Goal: Information Seeking & Learning: Learn about a topic

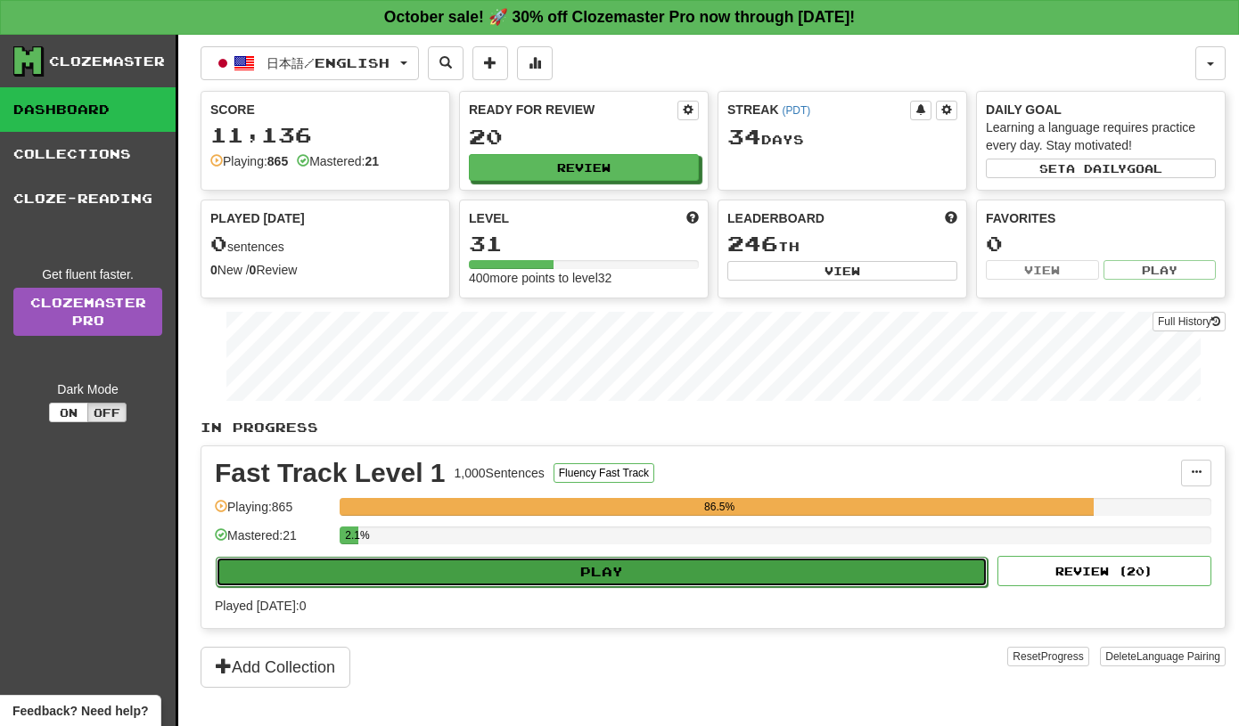
click at [685, 567] on button "Play" at bounding box center [602, 572] width 772 height 30
select select "**"
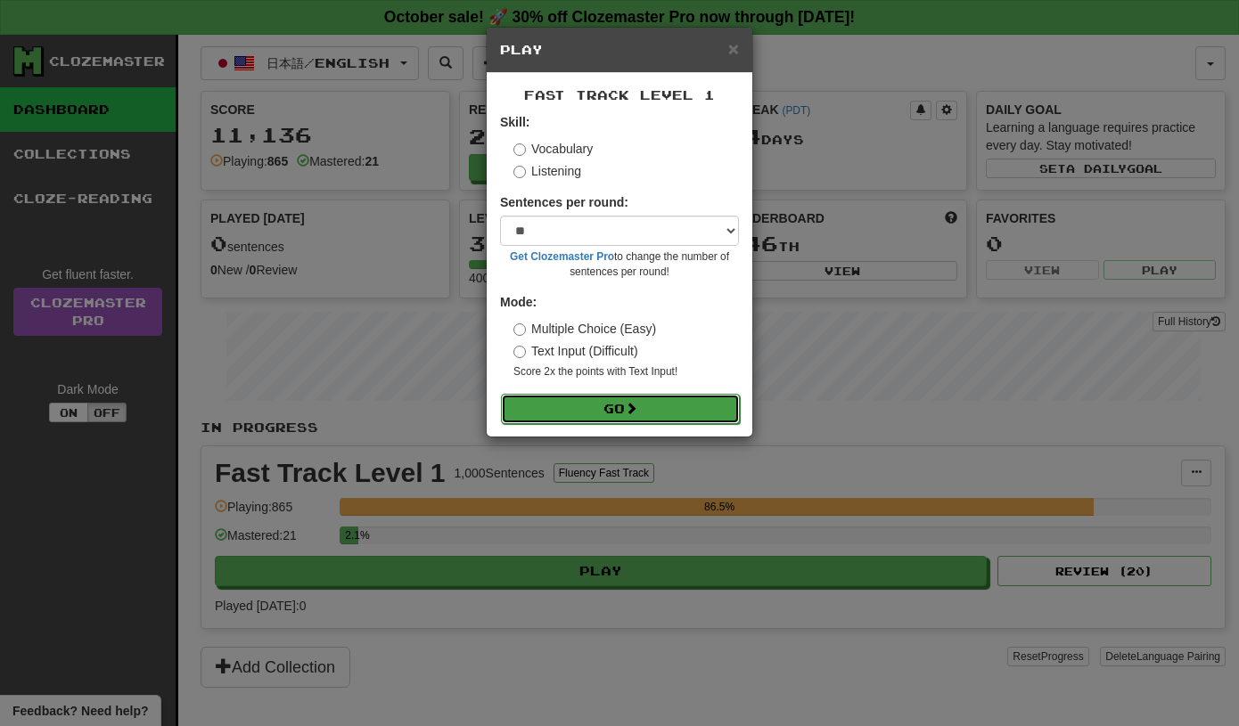
click at [611, 406] on button "Go" at bounding box center [620, 409] width 239 height 30
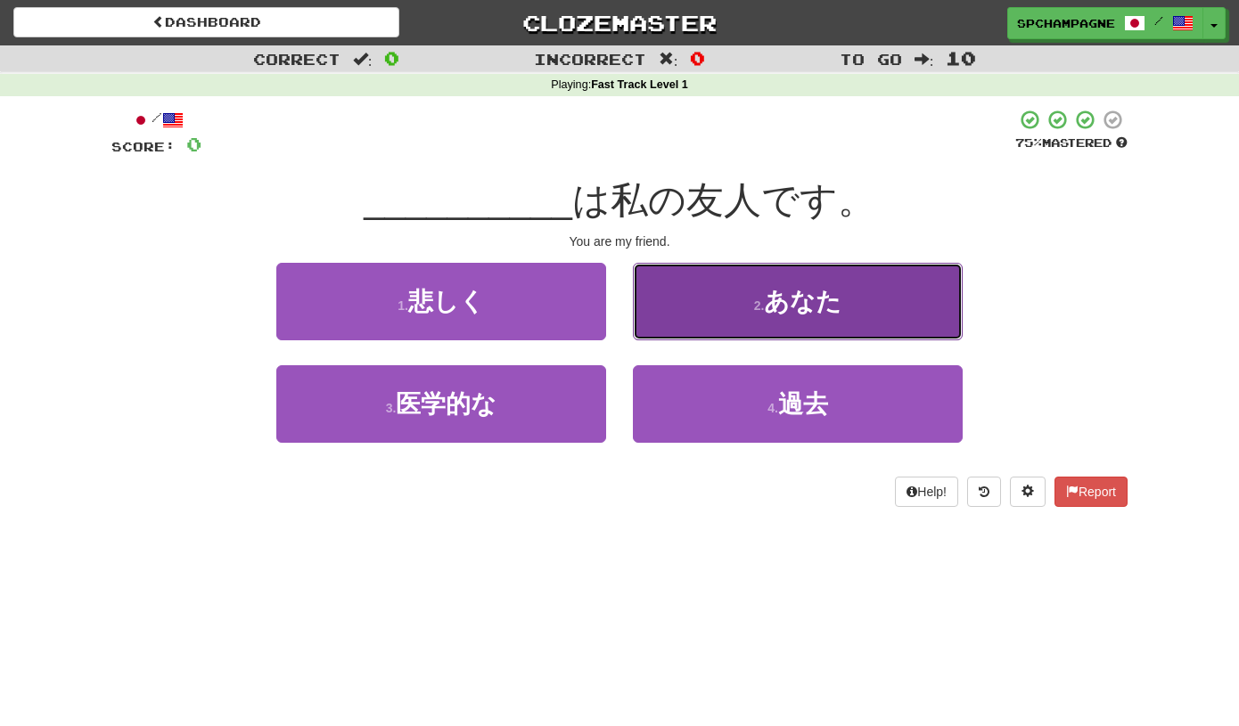
click at [693, 308] on button "2 . あなた" at bounding box center [798, 302] width 330 height 78
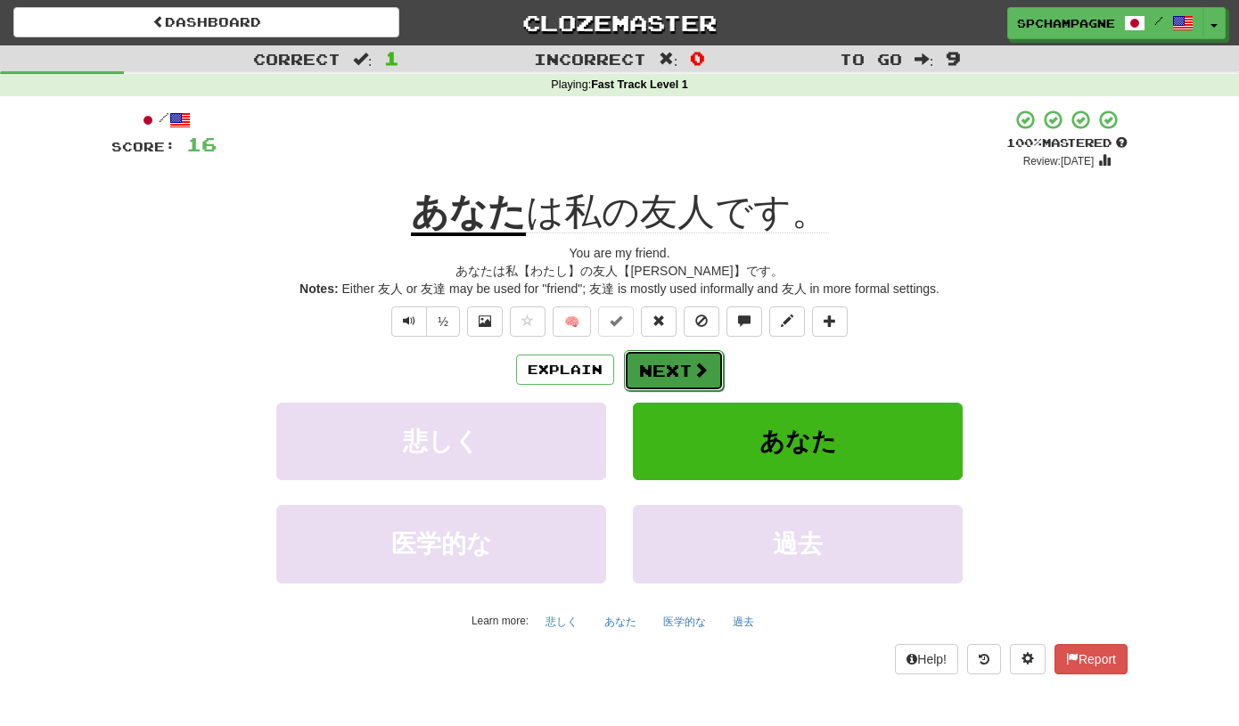
click at [665, 365] on button "Next" at bounding box center [674, 370] width 100 height 41
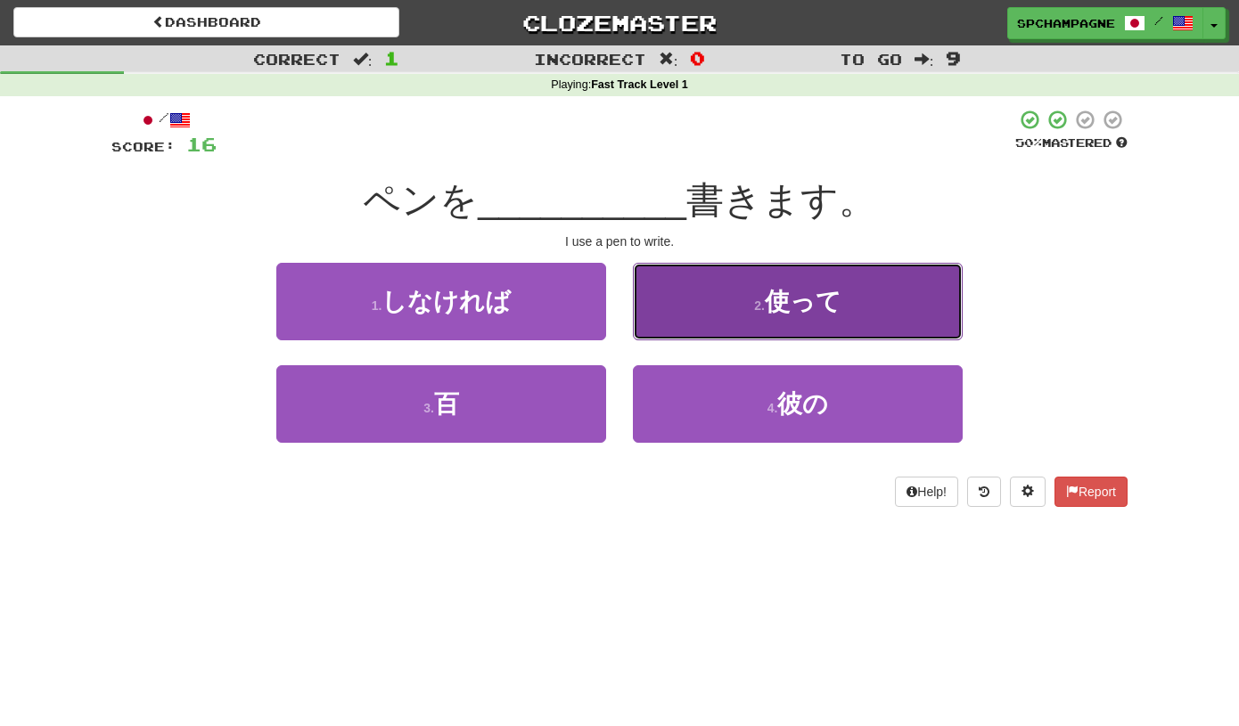
click at [754, 300] on small "2 ." at bounding box center [759, 306] width 11 height 14
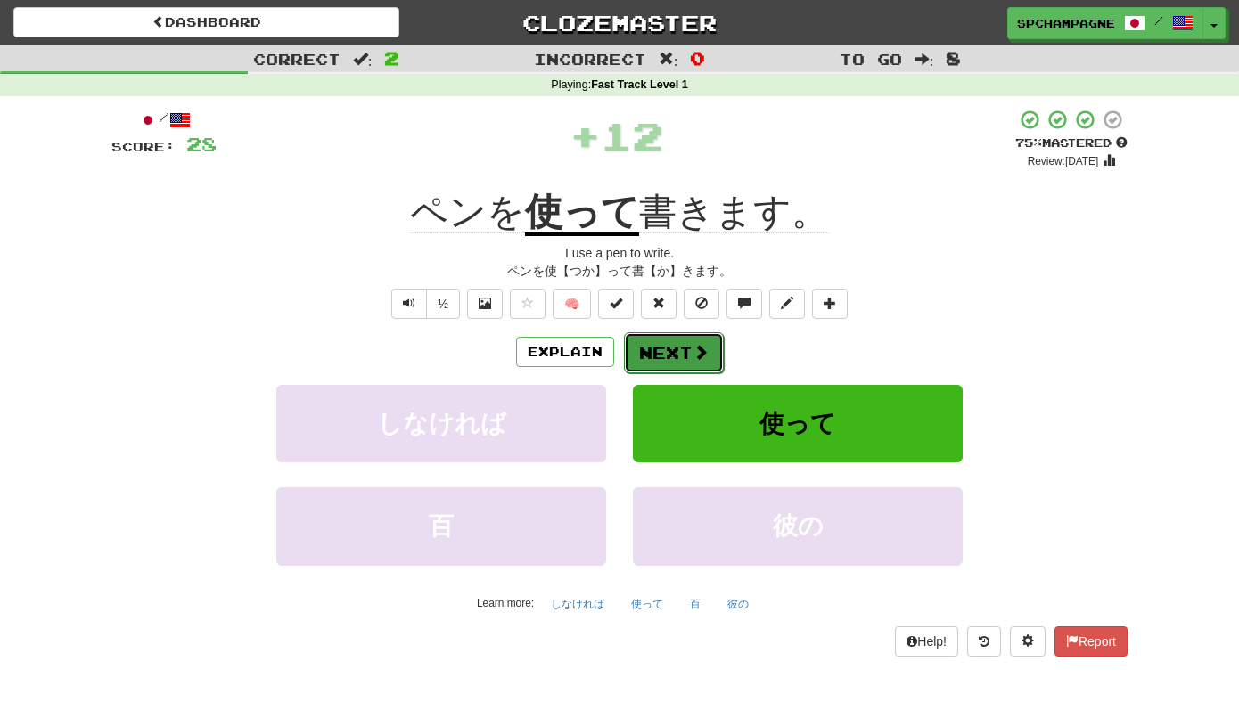
click at [694, 350] on span at bounding box center [701, 352] width 16 height 16
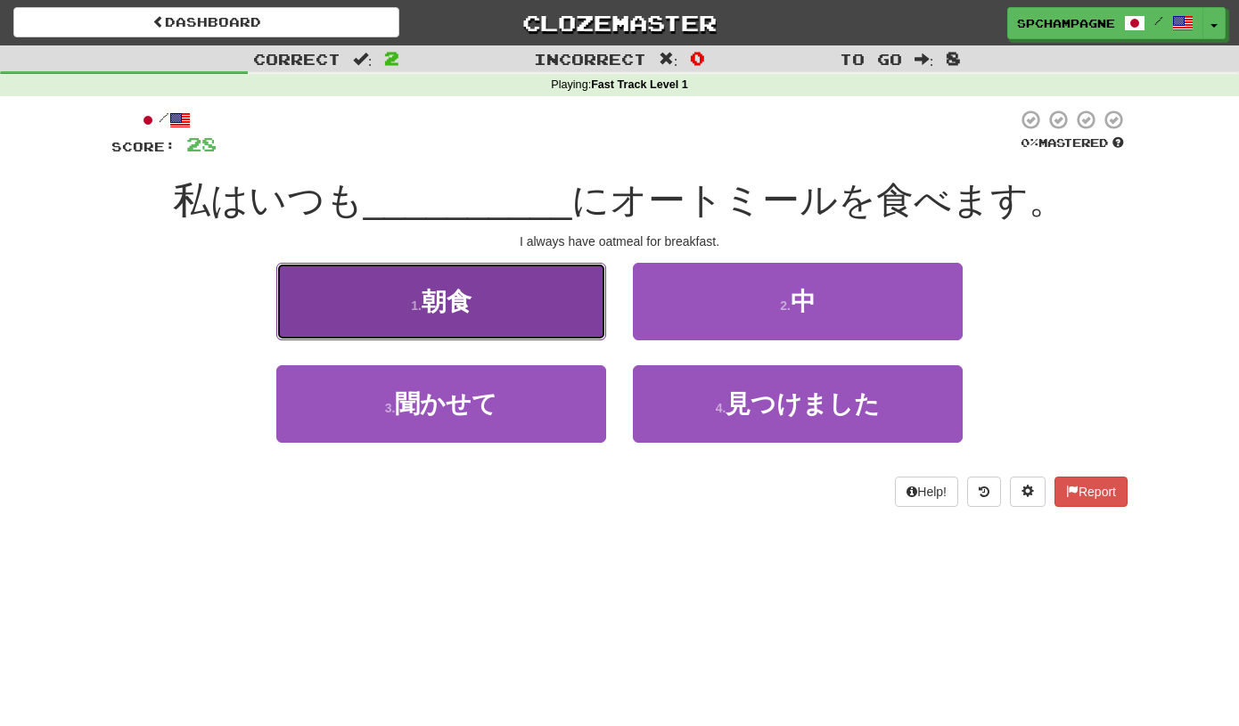
click at [458, 300] on span "朝食" at bounding box center [447, 302] width 50 height 28
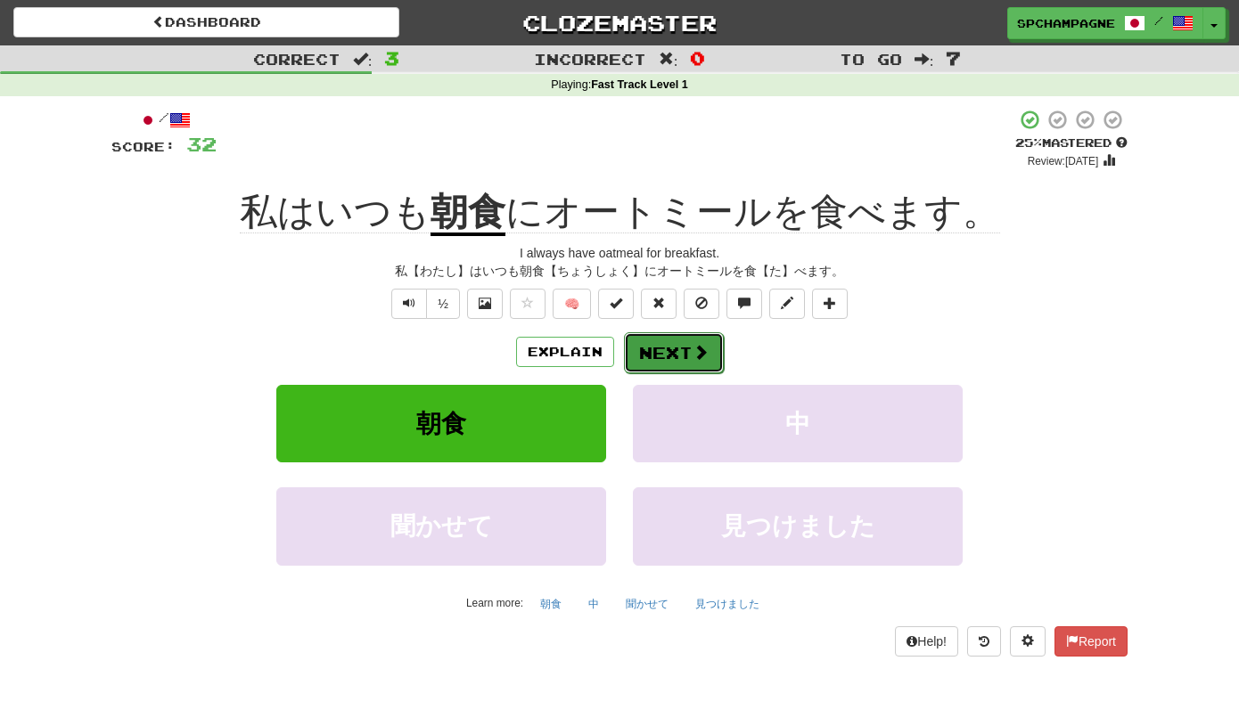
click at [659, 348] on button "Next" at bounding box center [674, 352] width 100 height 41
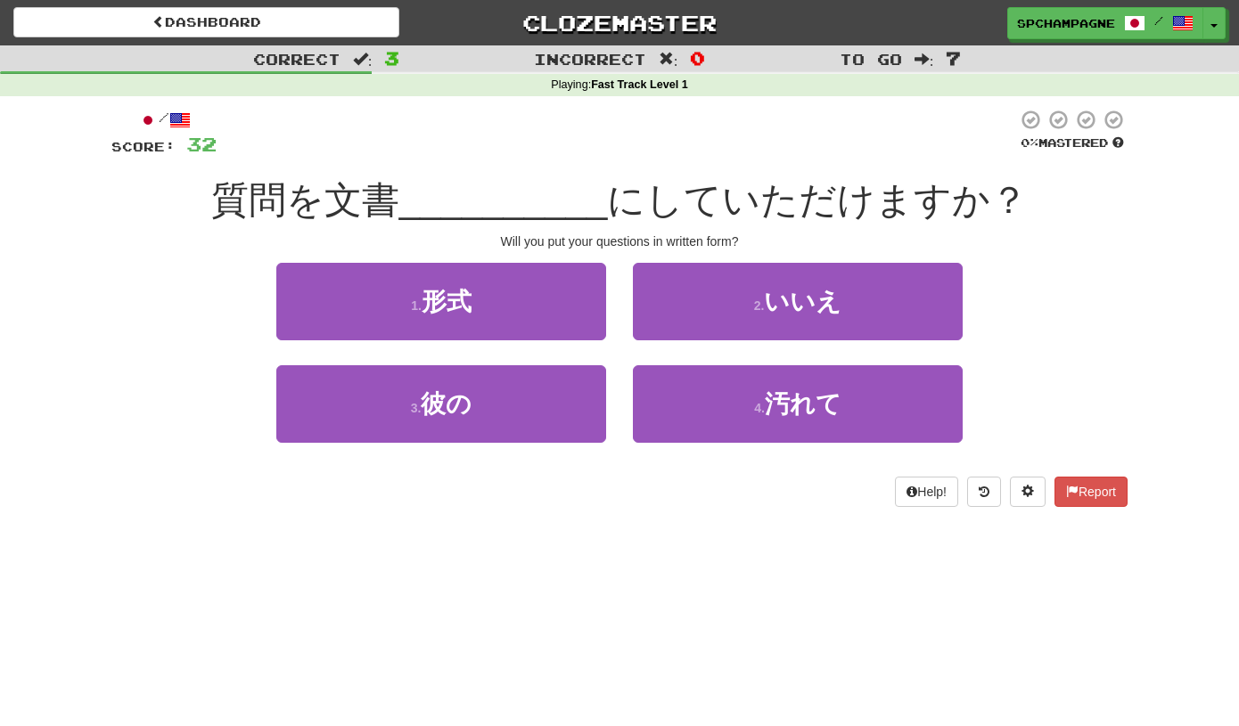
click at [654, 348] on div "2 . いいえ" at bounding box center [798, 314] width 357 height 103
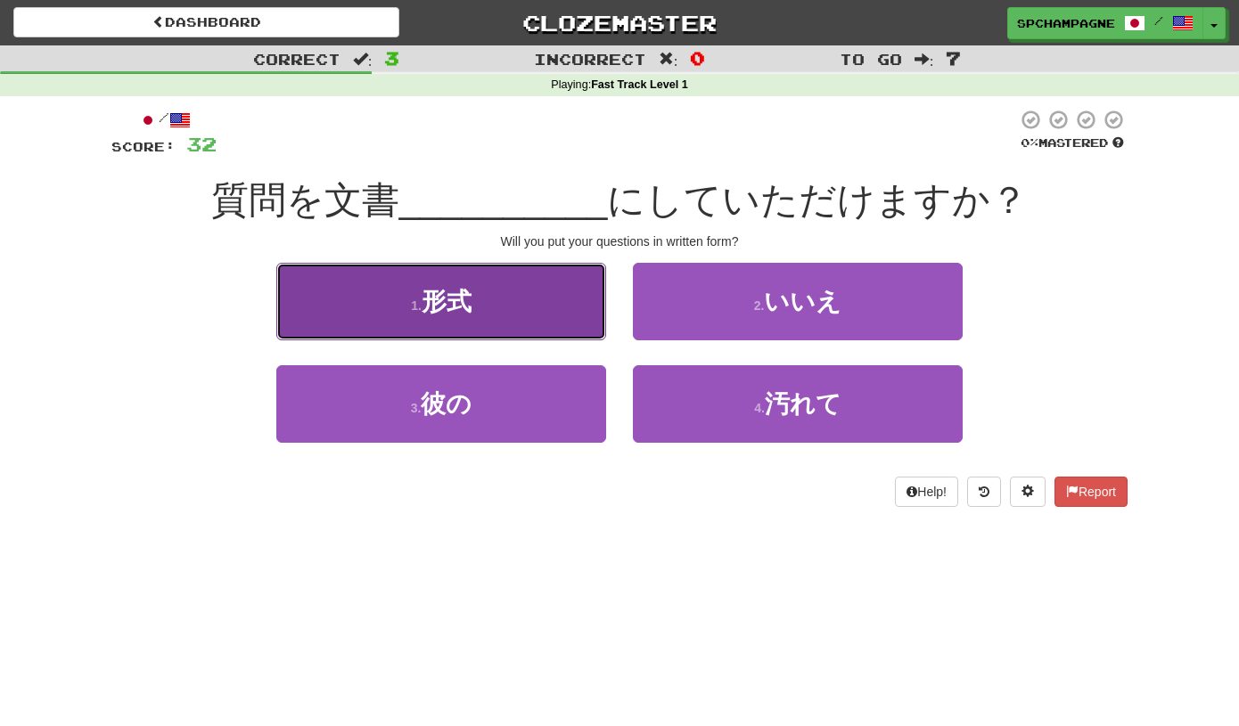
click at [437, 303] on span "形式" at bounding box center [447, 302] width 50 height 28
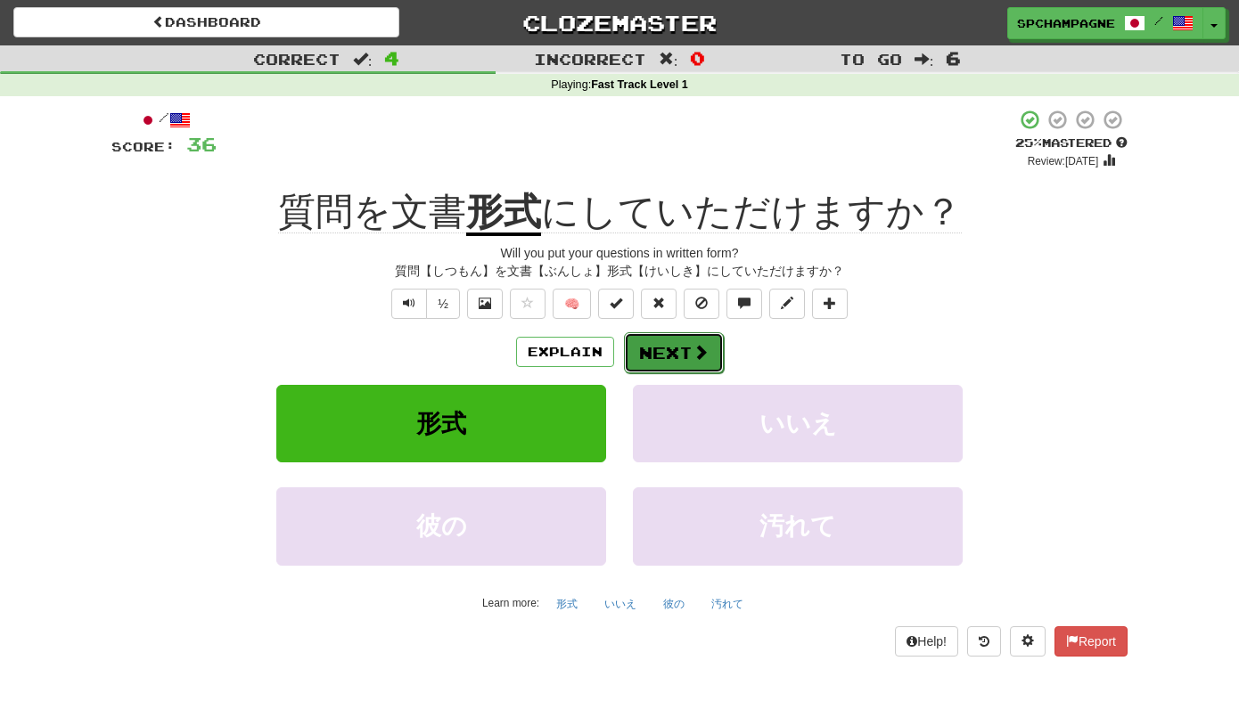
click at [658, 343] on button "Next" at bounding box center [674, 352] width 100 height 41
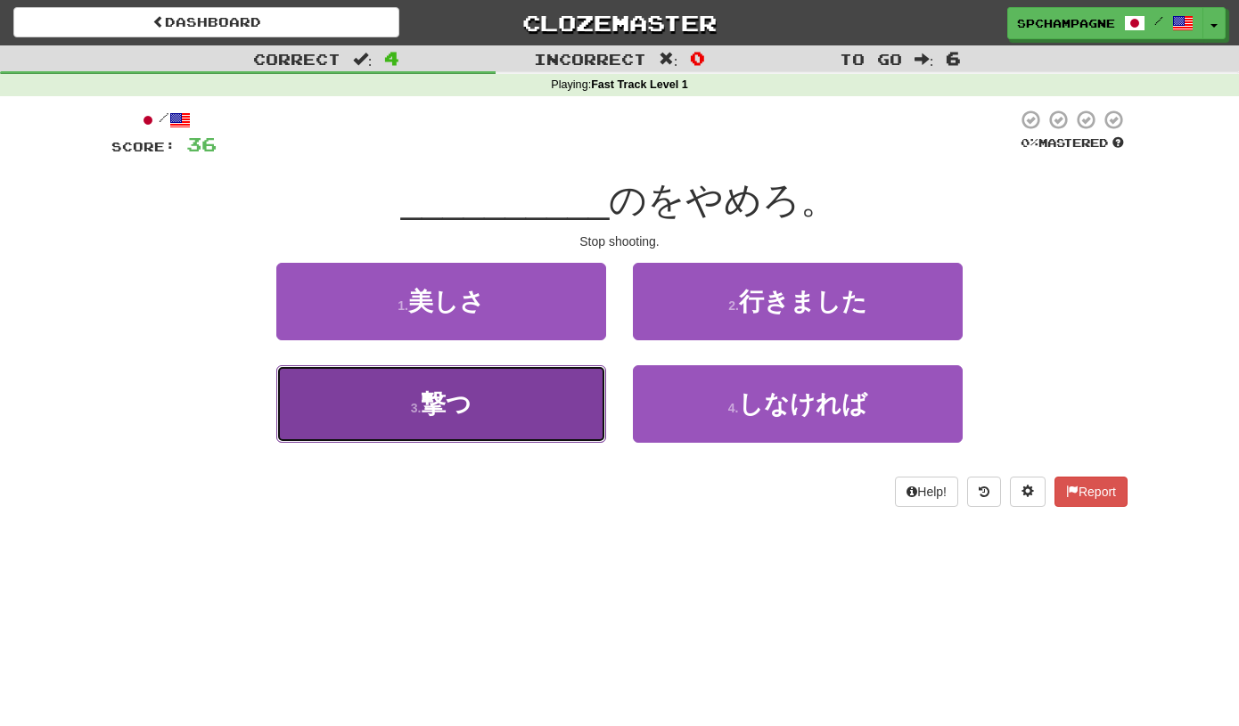
click at [430, 398] on span "撃つ" at bounding box center [446, 404] width 51 height 28
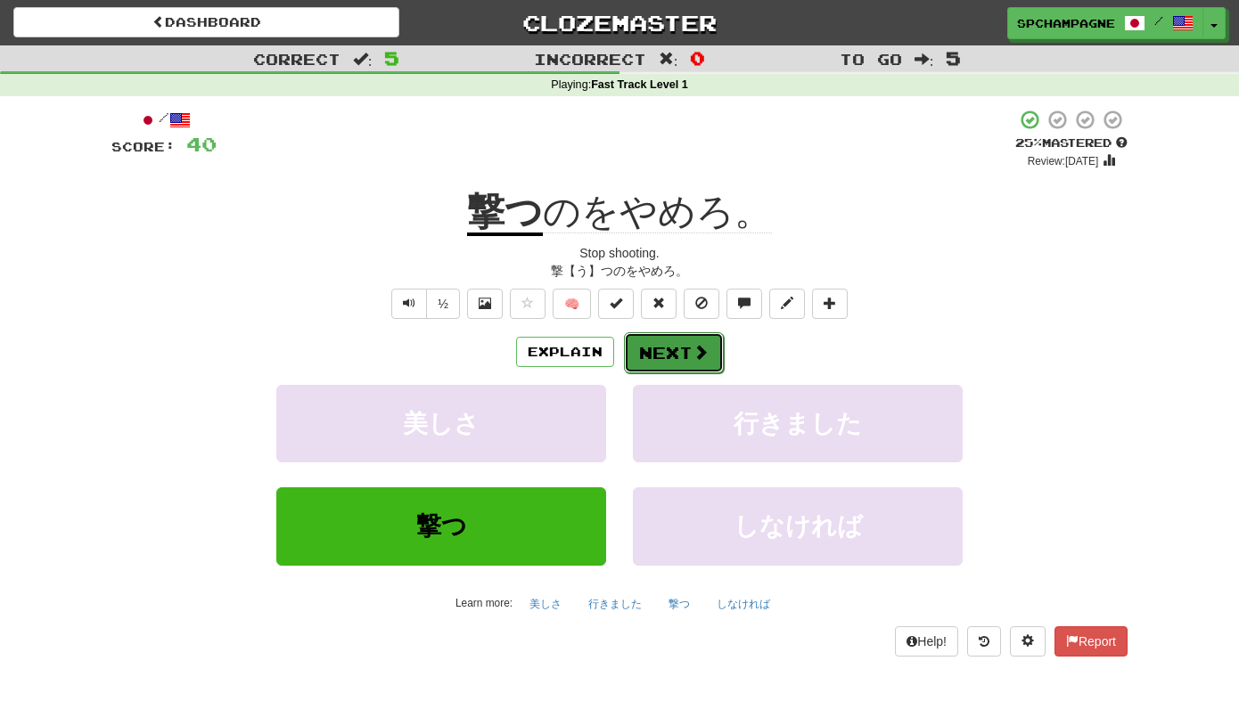
click at [669, 352] on button "Next" at bounding box center [674, 352] width 100 height 41
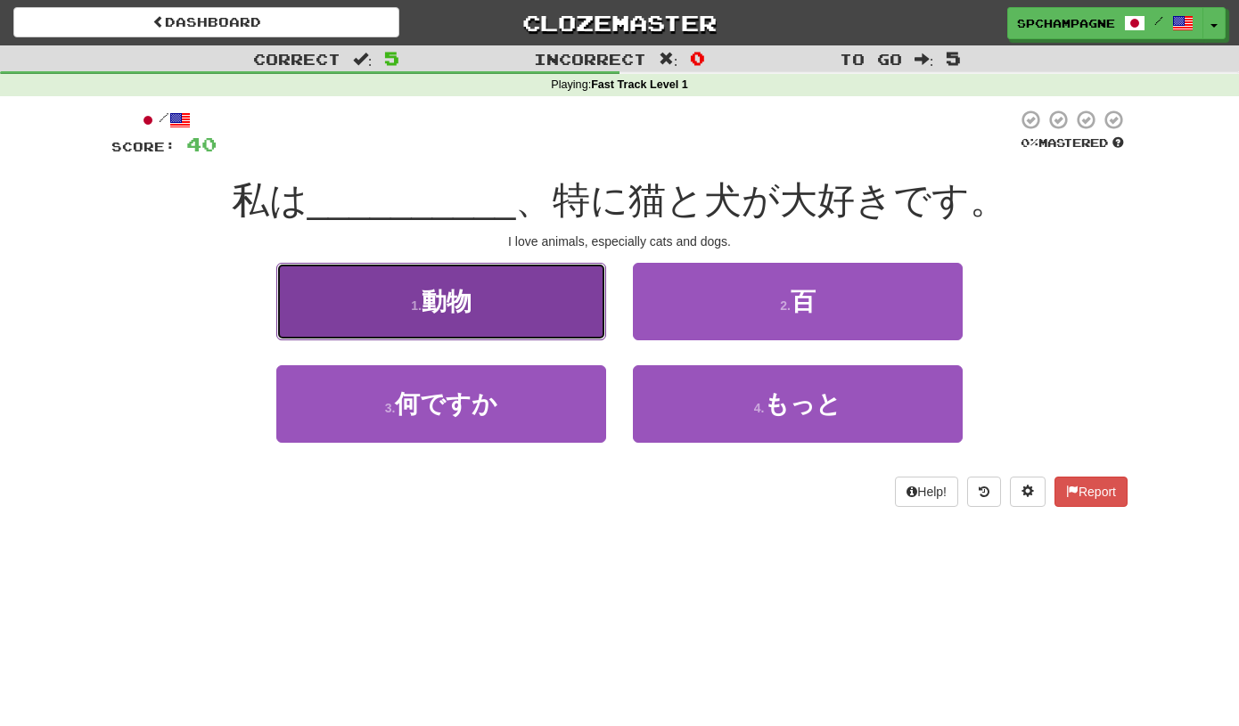
click at [532, 302] on button "1 . 動物" at bounding box center [441, 302] width 330 height 78
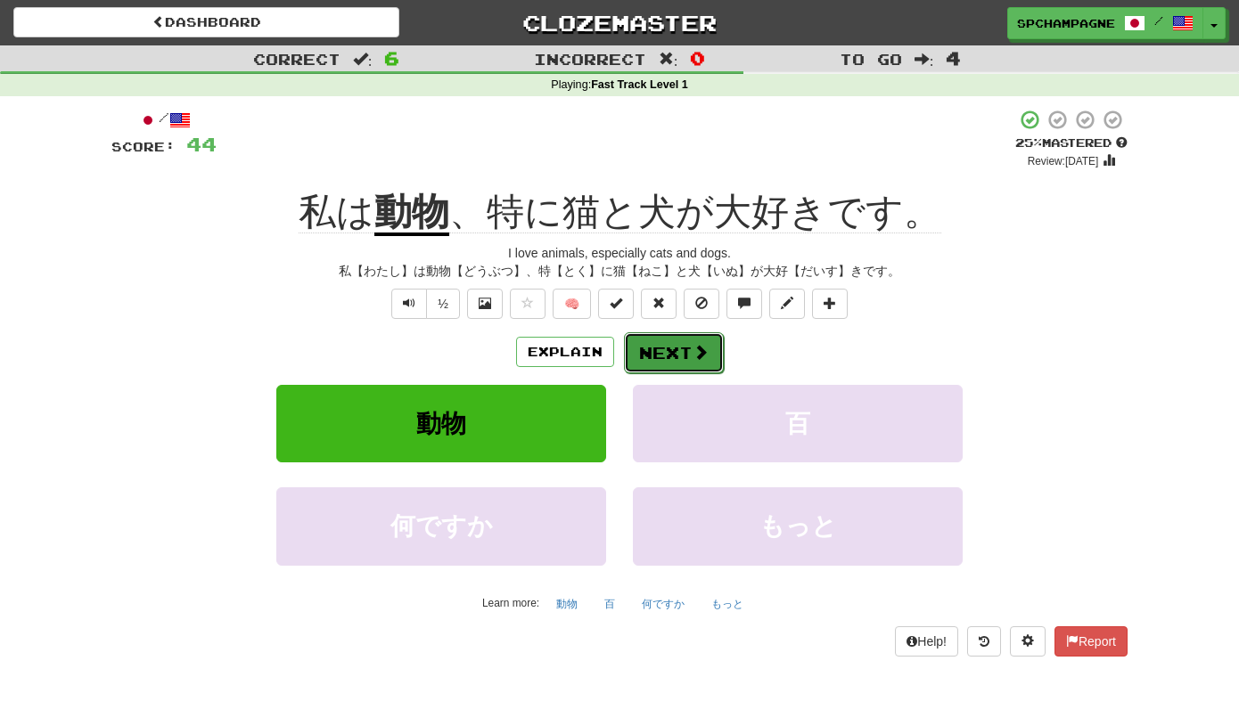
click at [685, 338] on button "Next" at bounding box center [674, 352] width 100 height 41
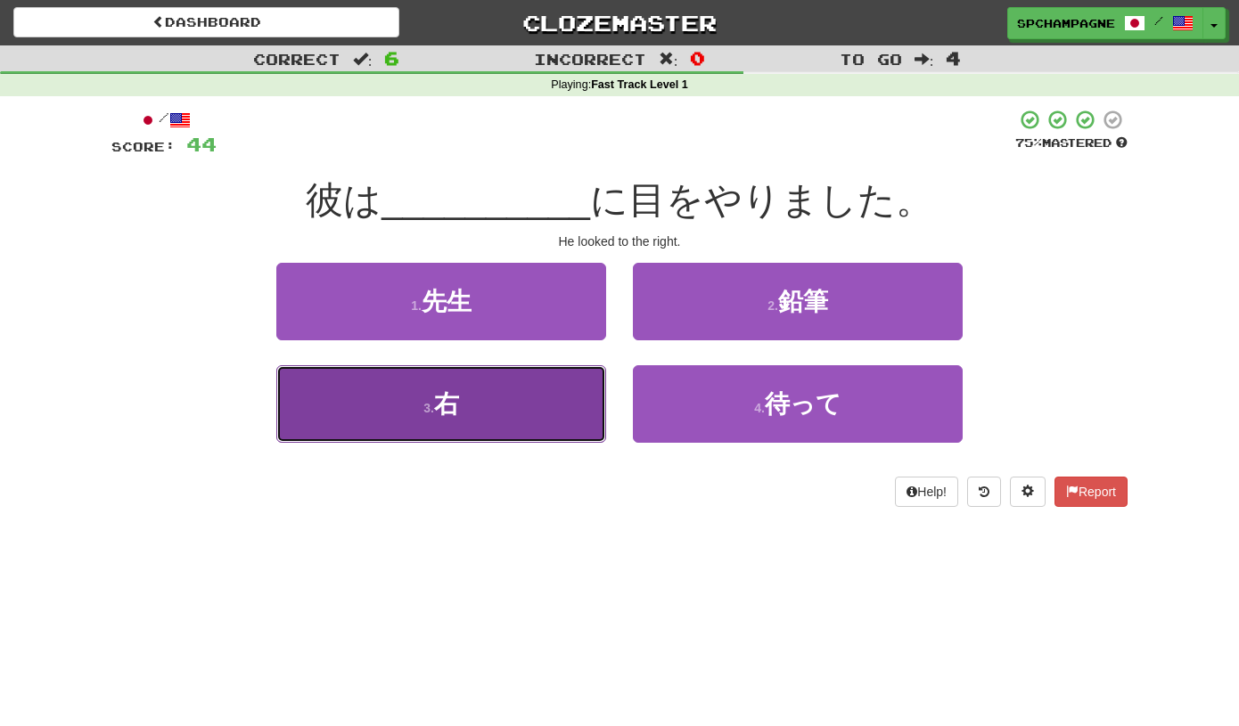
click at [465, 410] on button "3 . 右" at bounding box center [441, 404] width 330 height 78
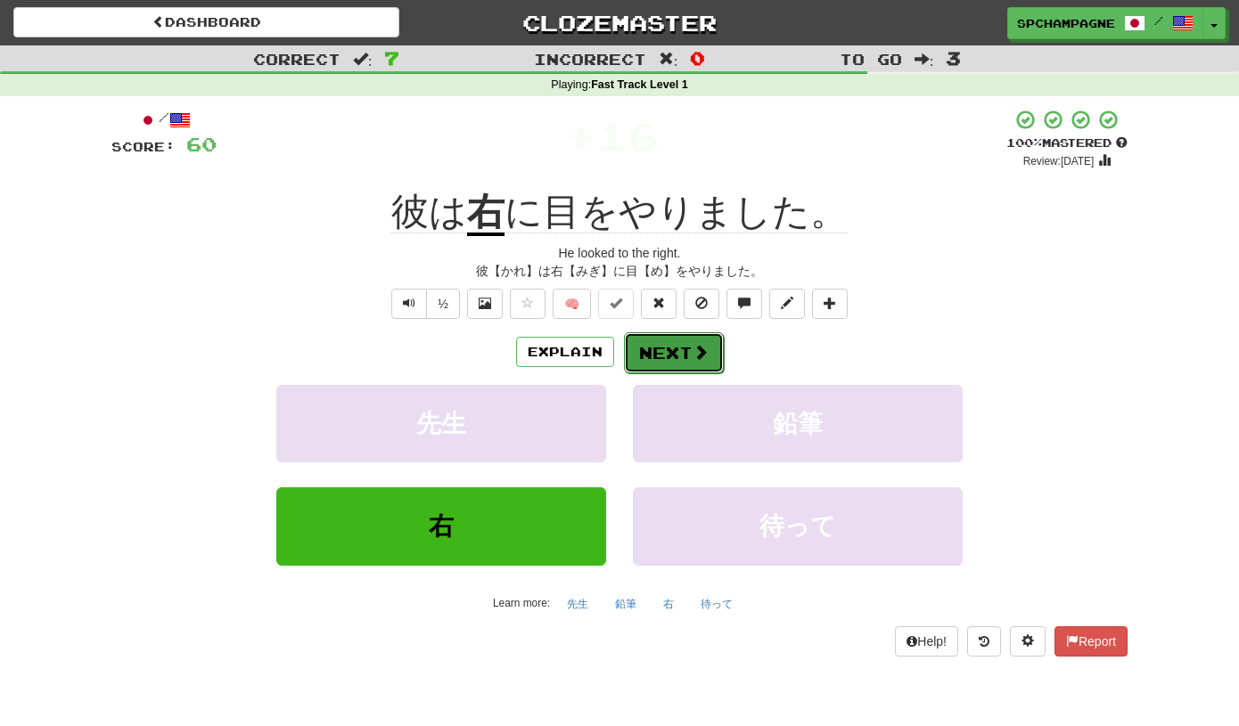
click at [659, 348] on button "Next" at bounding box center [674, 352] width 100 height 41
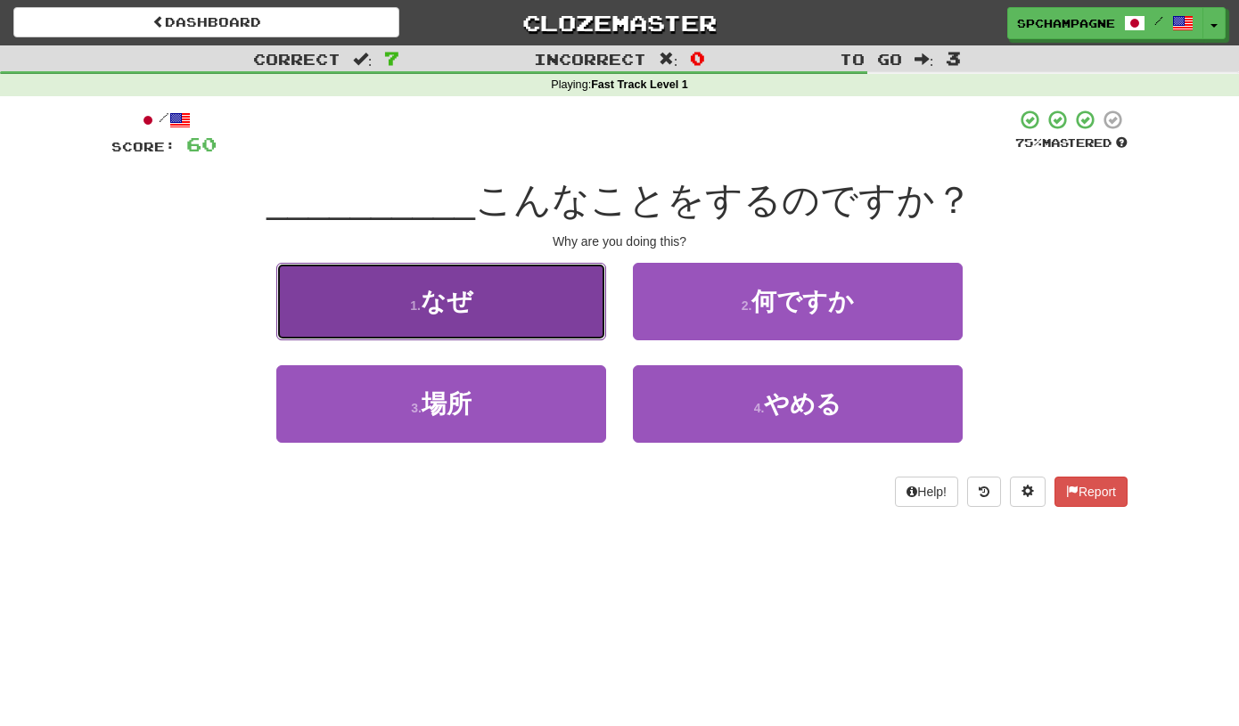
click at [454, 296] on span "なぜ" at bounding box center [447, 302] width 52 height 28
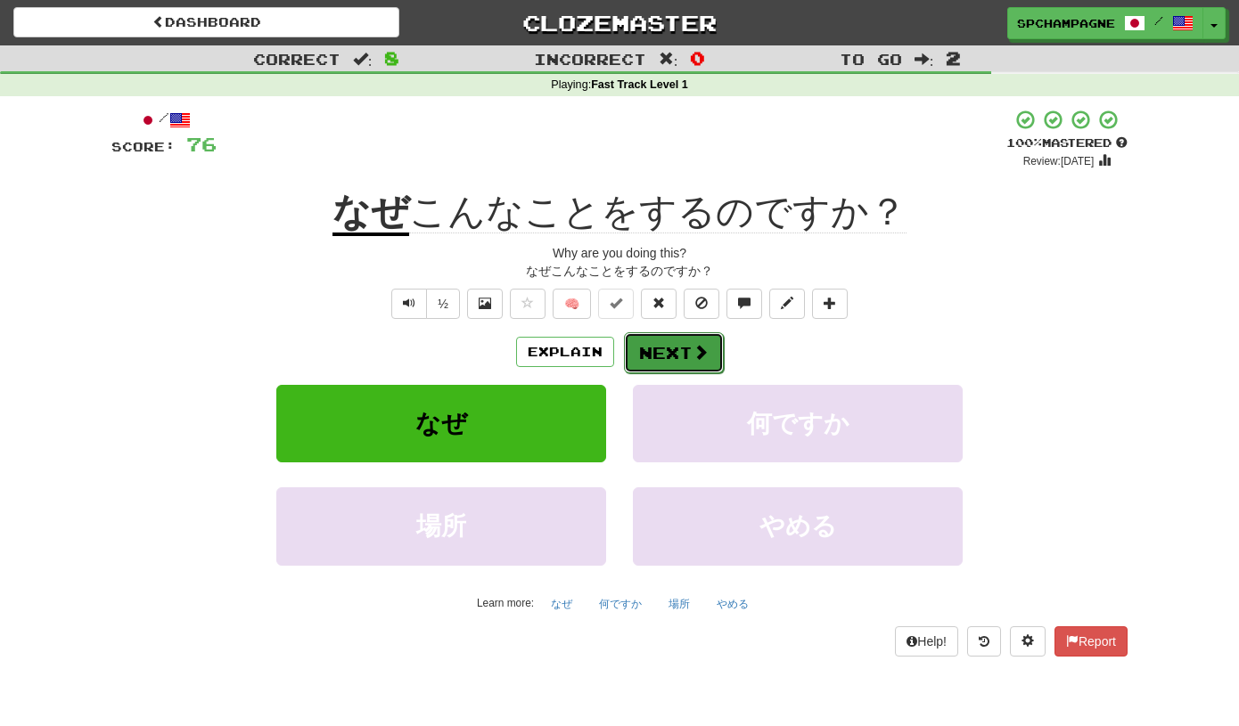
click at [676, 342] on button "Next" at bounding box center [674, 352] width 100 height 41
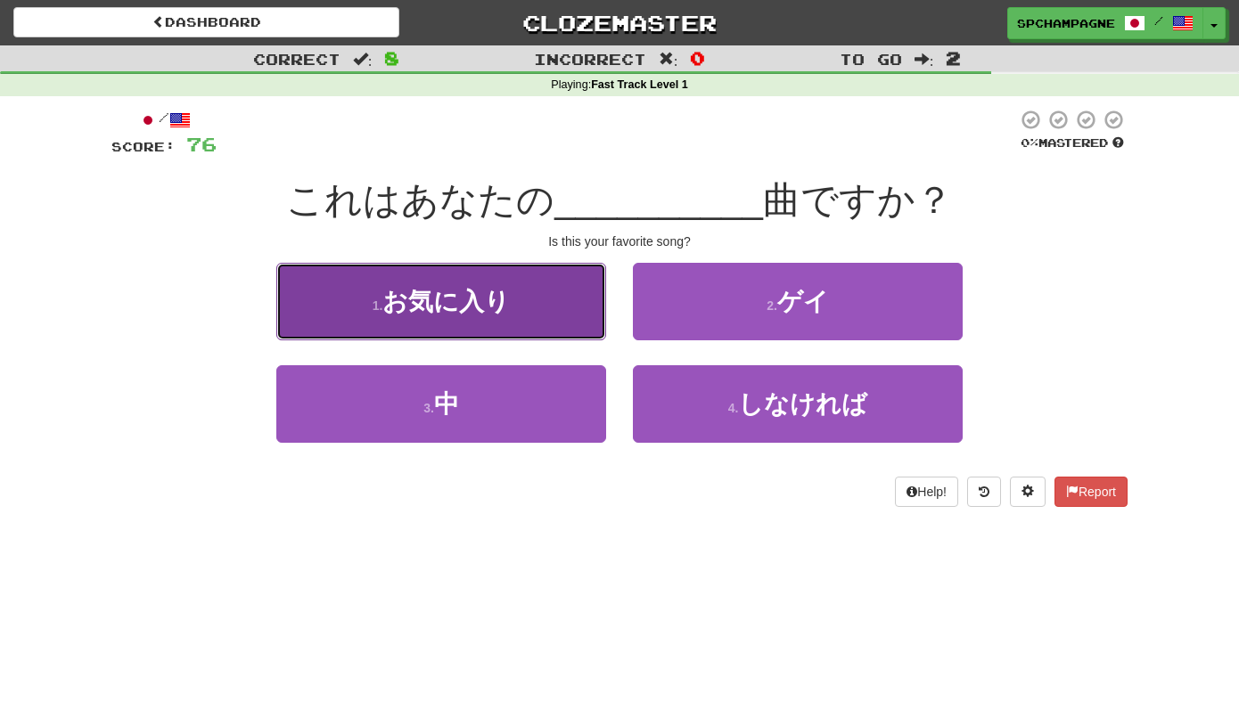
click at [517, 293] on button "1 . お気に入り" at bounding box center [441, 302] width 330 height 78
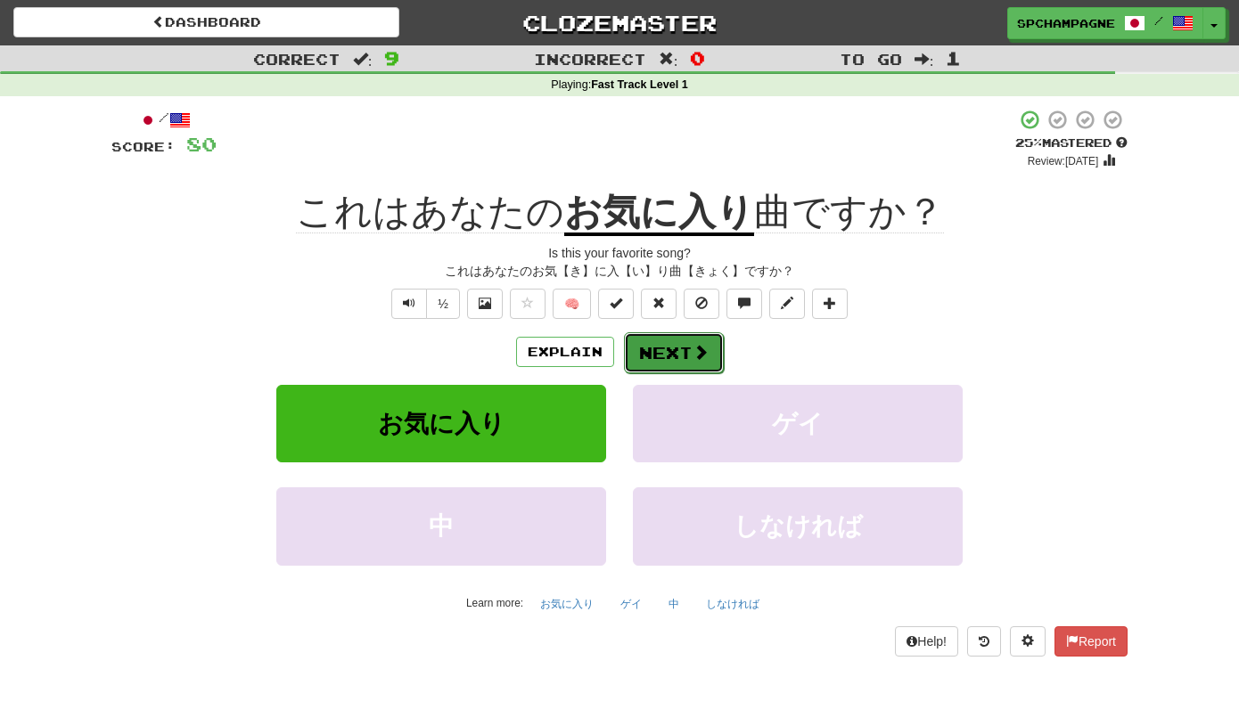
click at [661, 349] on button "Next" at bounding box center [674, 352] width 100 height 41
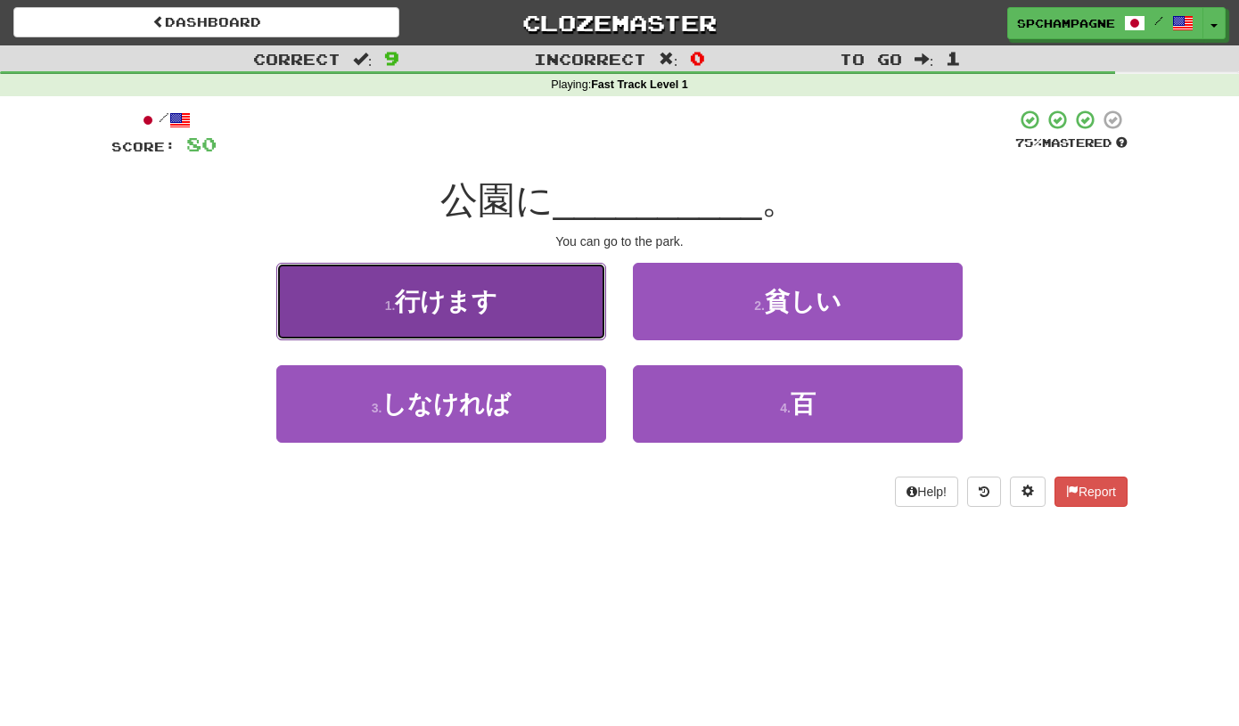
click at [483, 291] on span "行けます" at bounding box center [446, 302] width 103 height 28
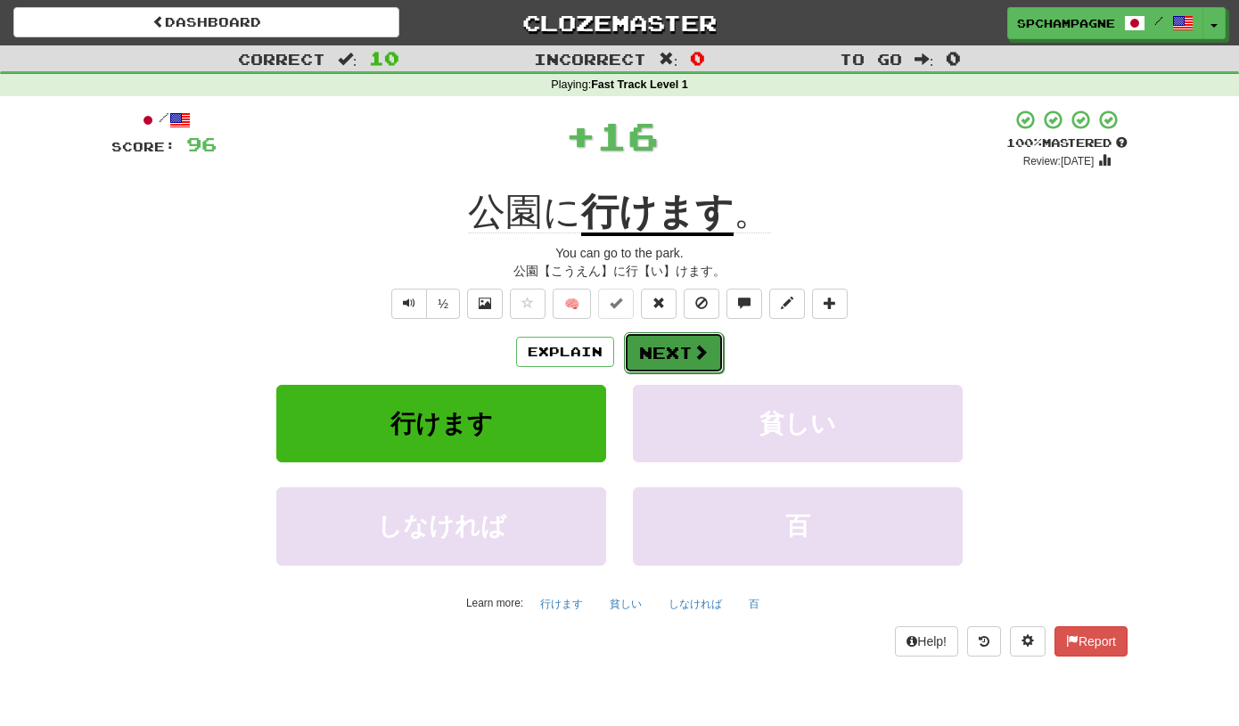
click at [665, 350] on button "Next" at bounding box center [674, 352] width 100 height 41
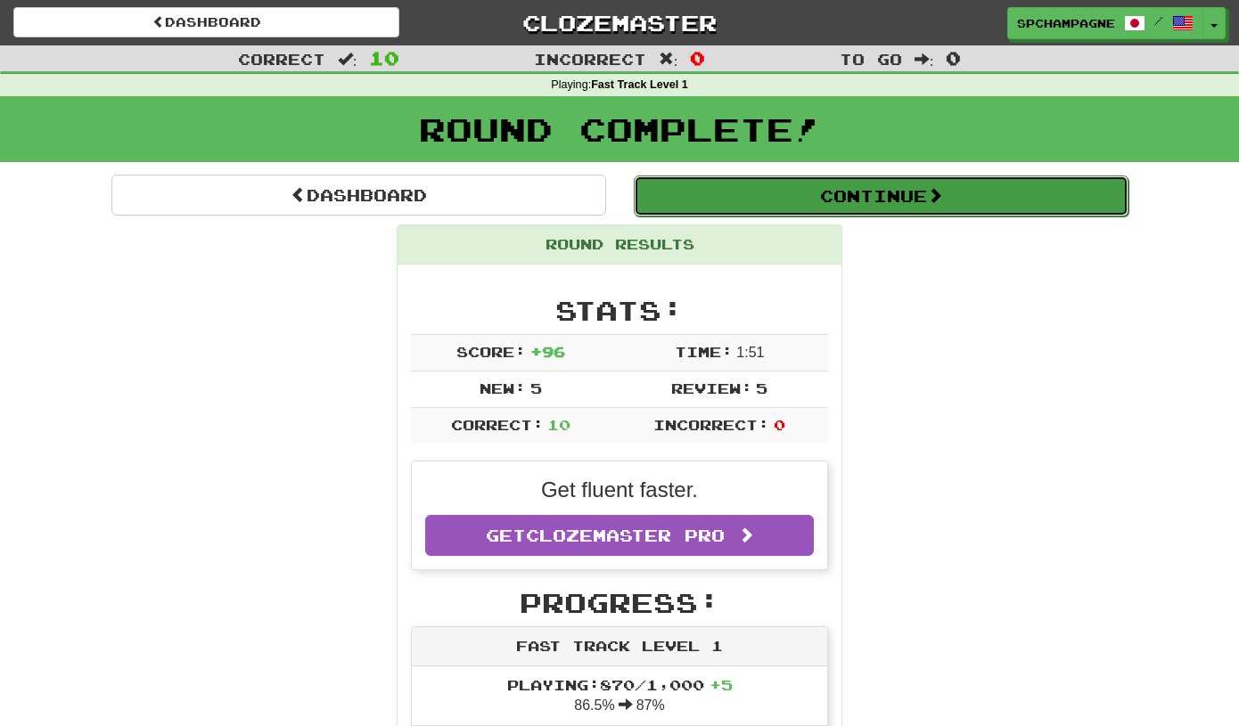
click at [889, 193] on button "Continue" at bounding box center [881, 196] width 495 height 41
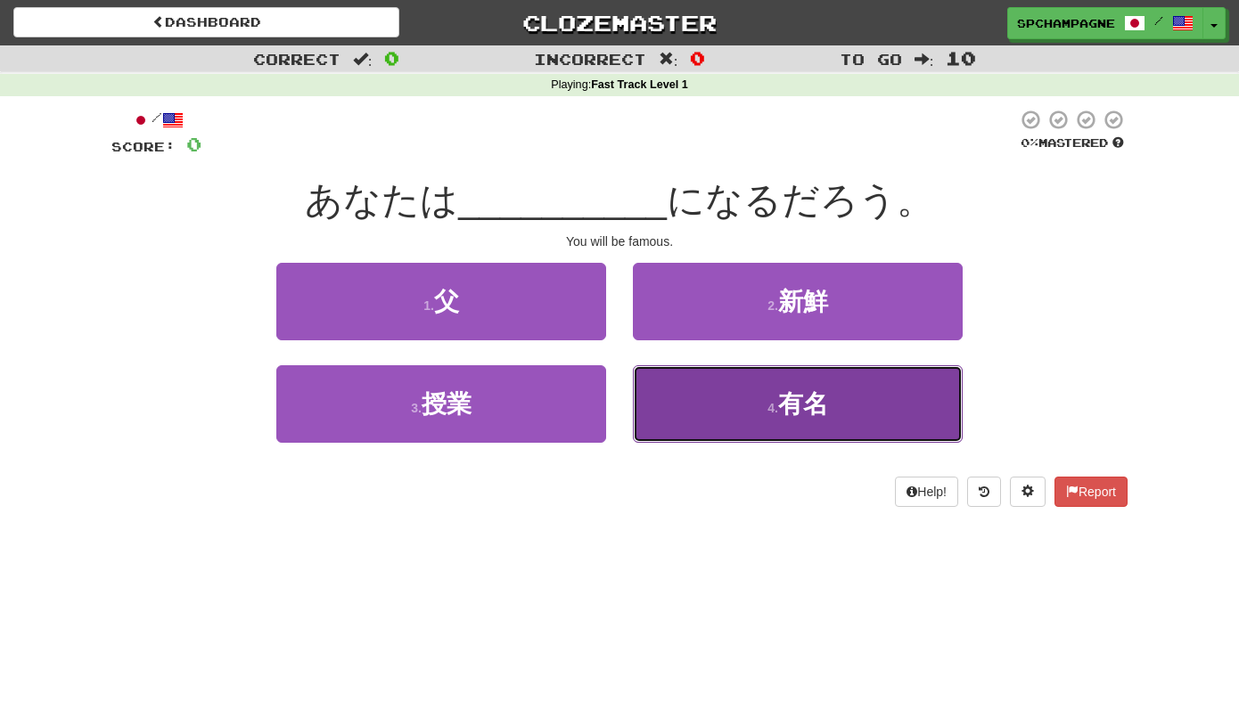
click at [769, 405] on small "4 ." at bounding box center [772, 408] width 11 height 14
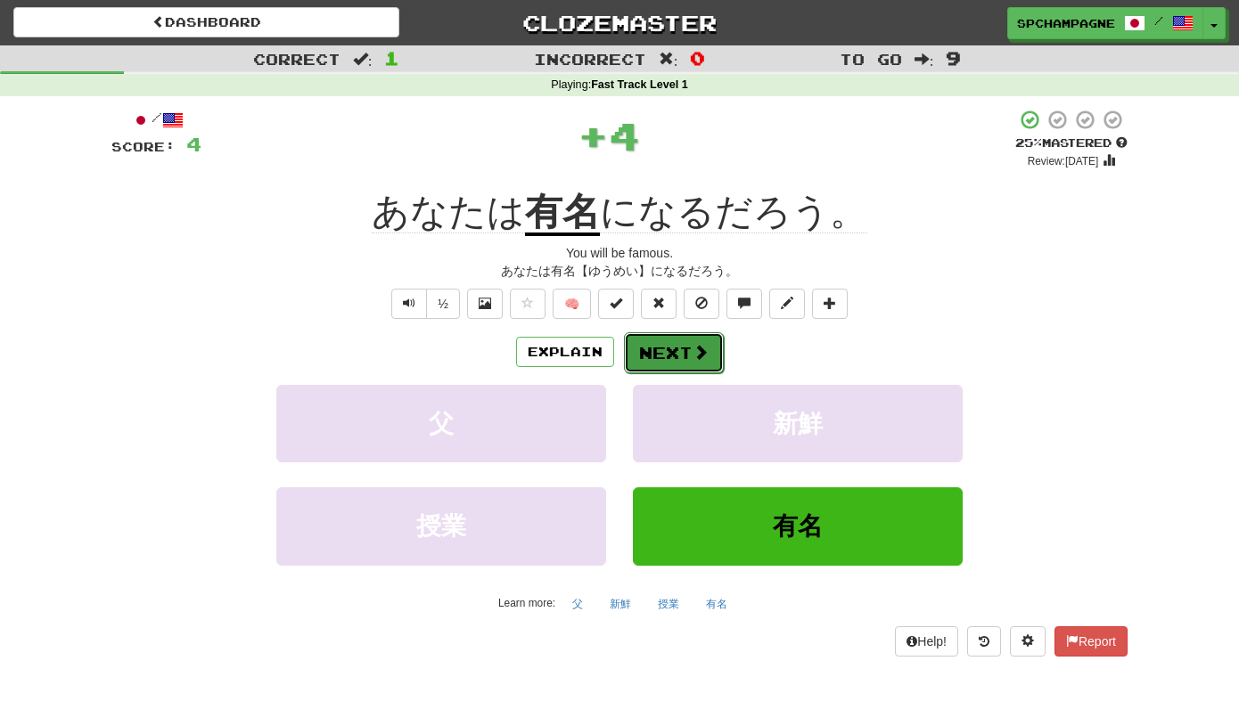
click at [693, 348] on span at bounding box center [701, 352] width 16 height 16
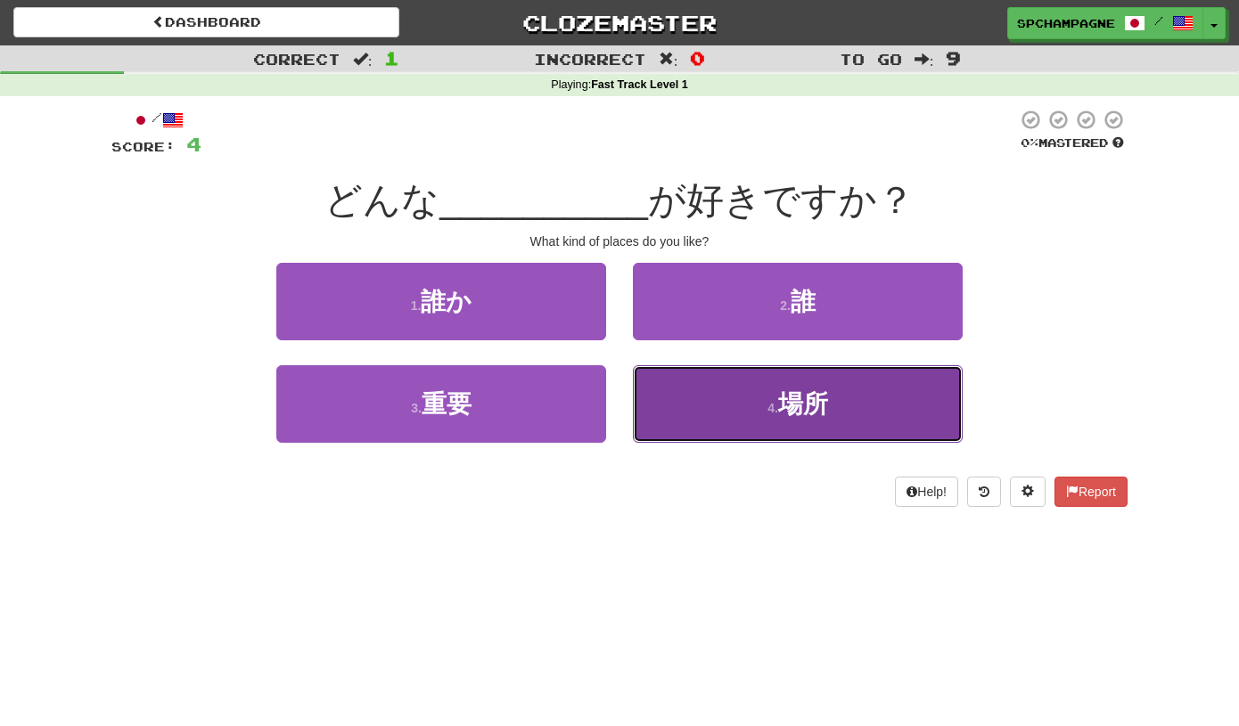
click at [735, 408] on button "4 . 場所" at bounding box center [798, 404] width 330 height 78
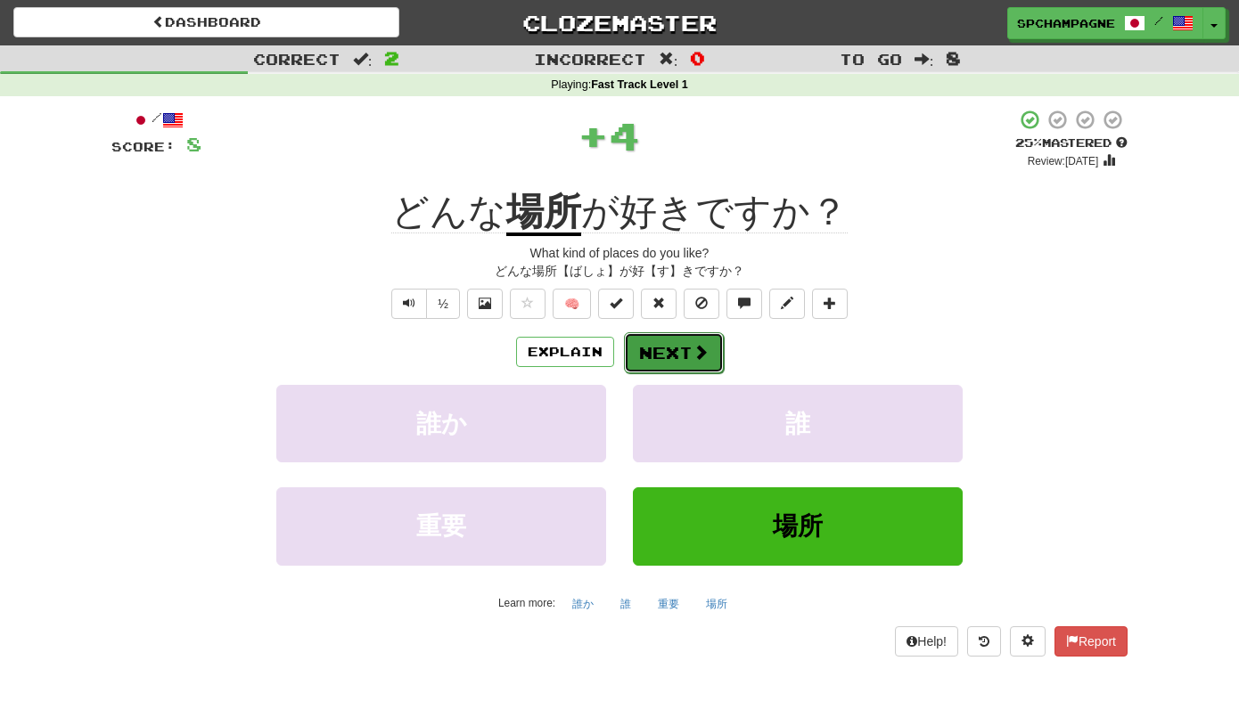
click at [657, 347] on button "Next" at bounding box center [674, 352] width 100 height 41
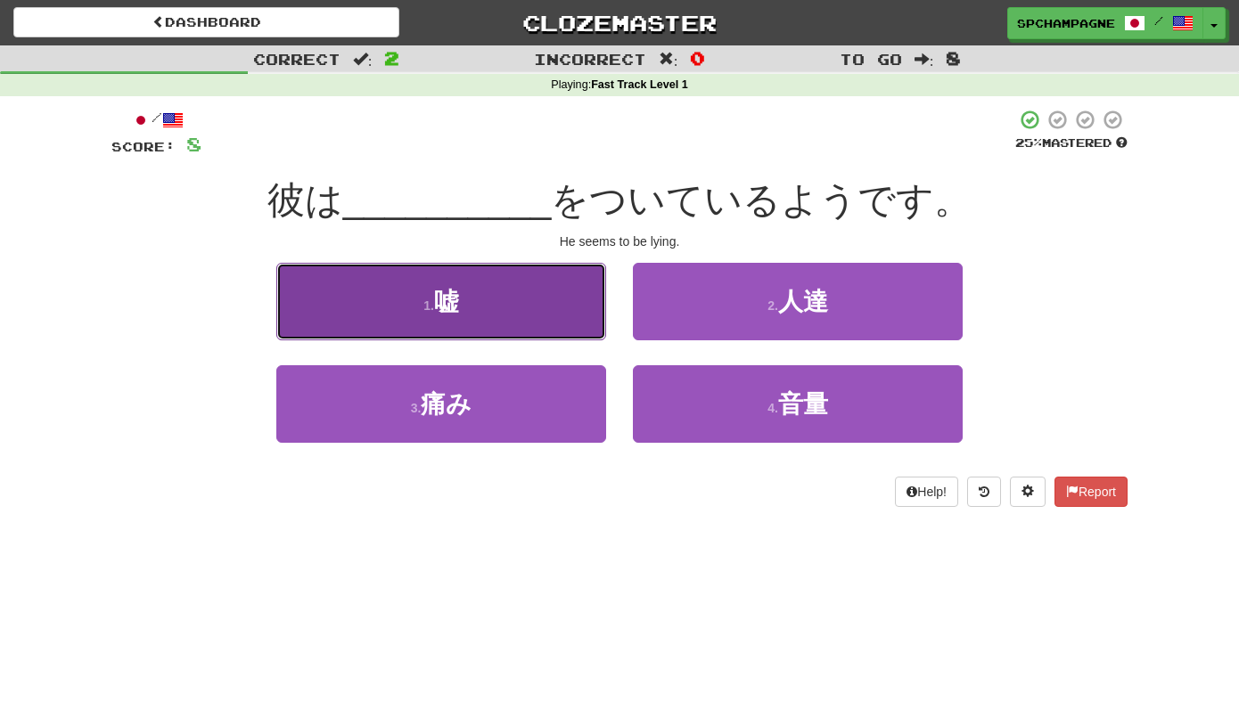
click at [439, 308] on span "嘘" at bounding box center [446, 302] width 25 height 28
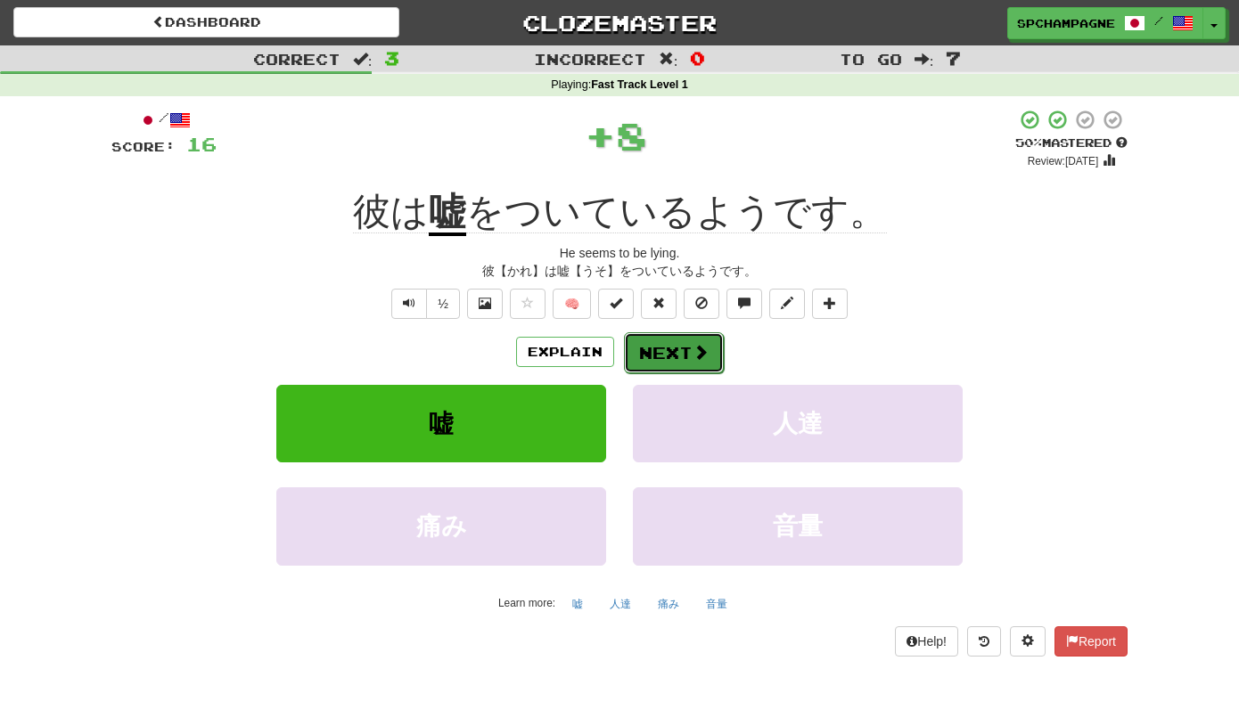
click at [653, 349] on button "Next" at bounding box center [674, 352] width 100 height 41
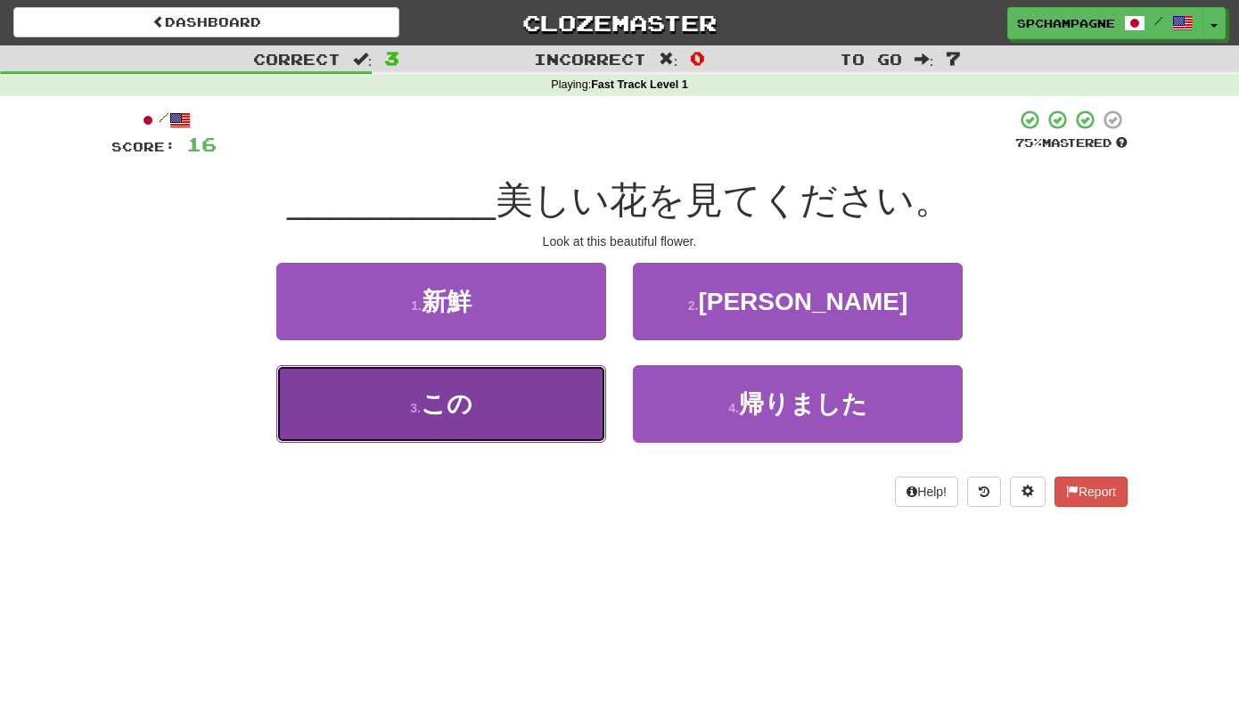
click at [452, 405] on span "この" at bounding box center [447, 404] width 52 height 28
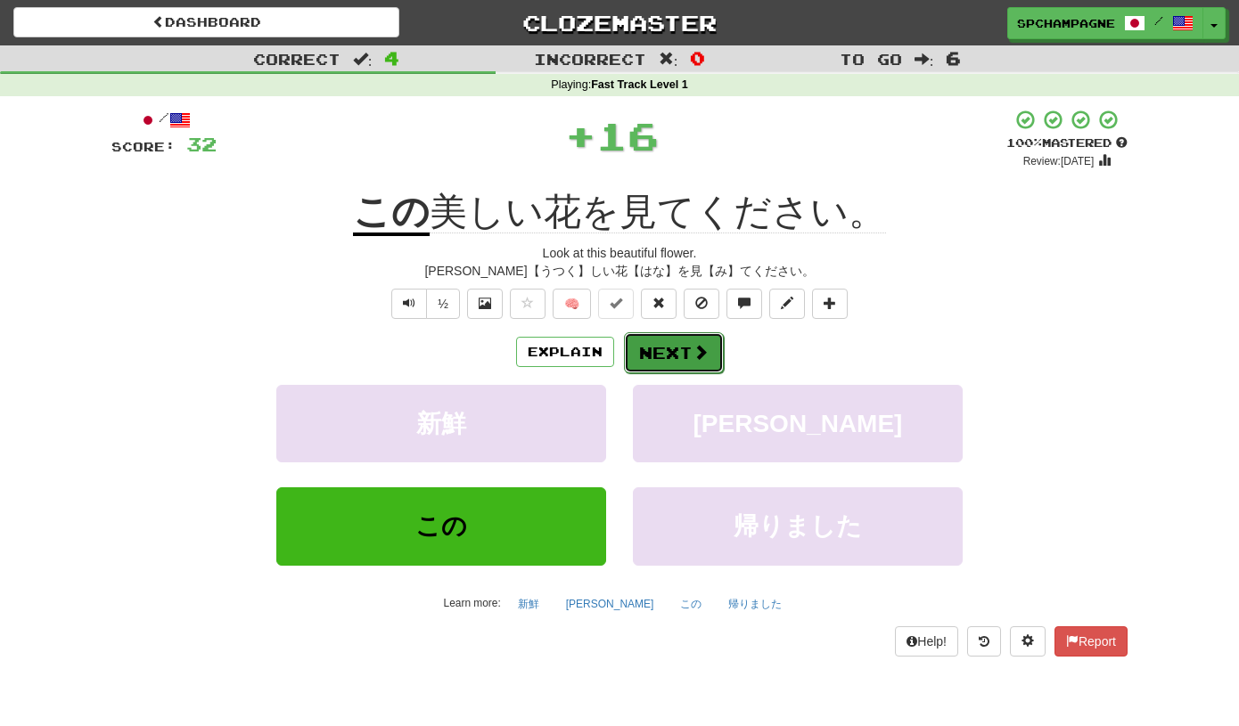
click at [671, 350] on button "Next" at bounding box center [674, 352] width 100 height 41
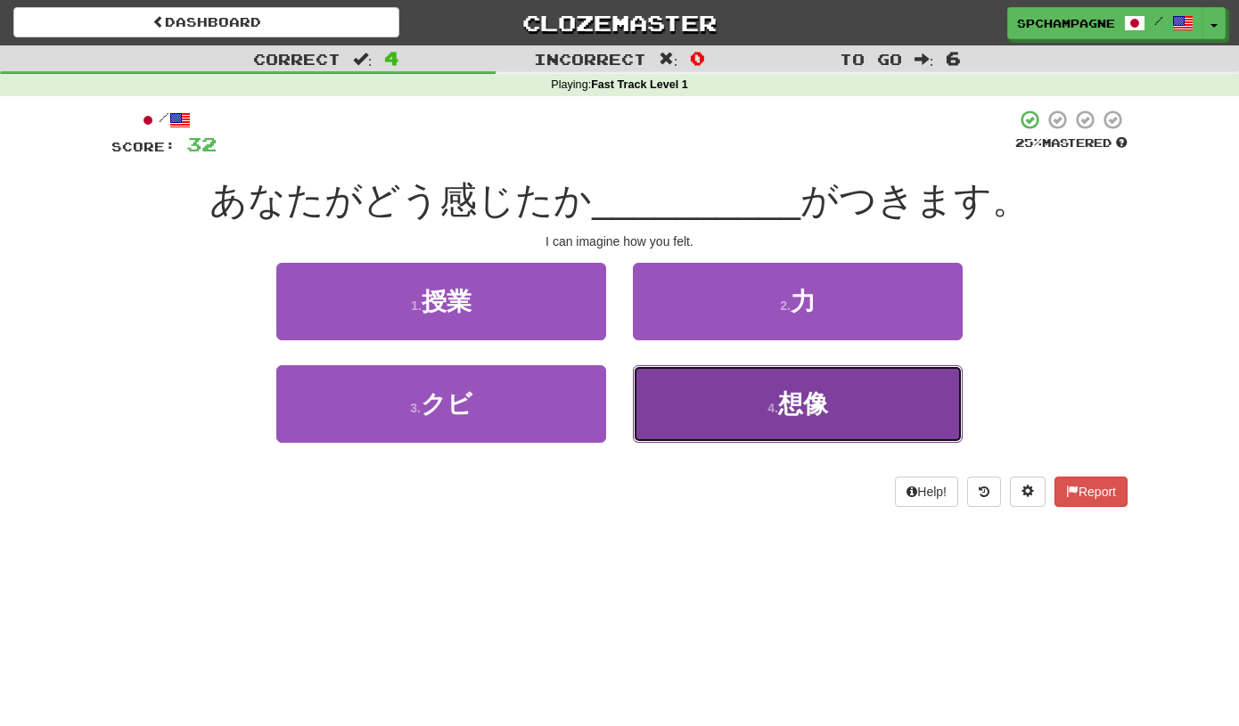
click at [800, 401] on span "想像" at bounding box center [803, 404] width 50 height 28
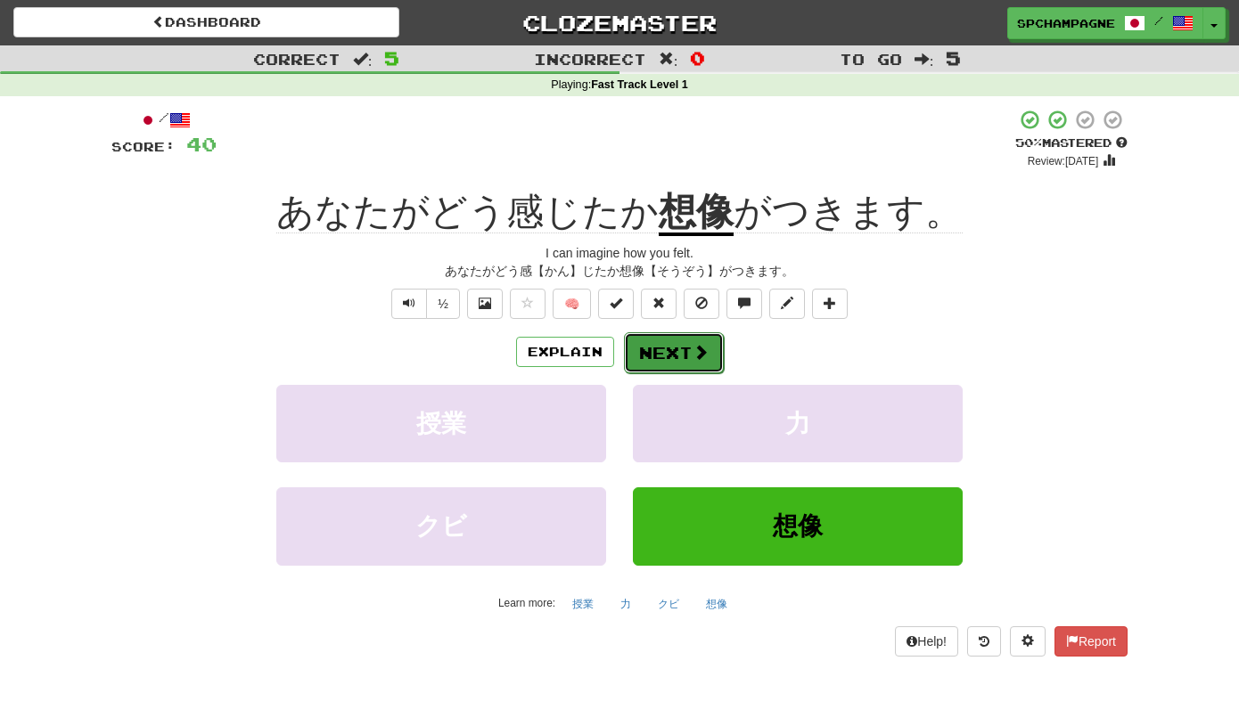
click at [682, 344] on button "Next" at bounding box center [674, 352] width 100 height 41
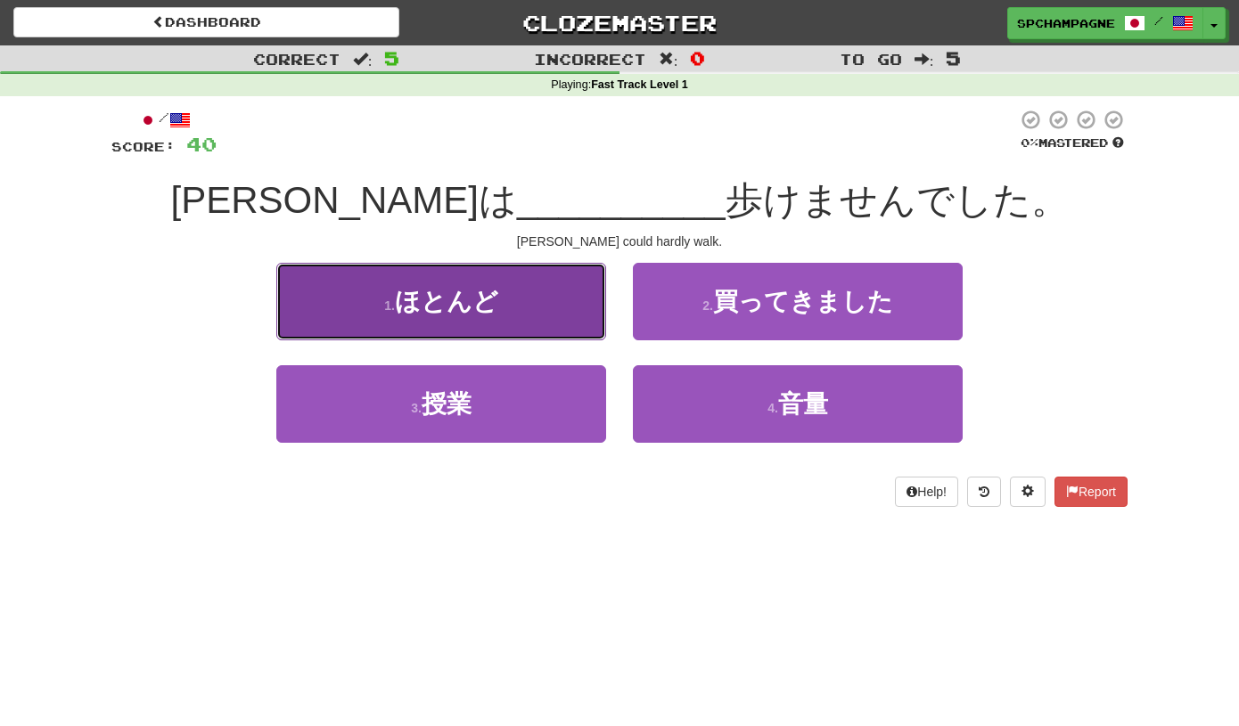
click at [463, 296] on span "ほとんど" at bounding box center [446, 302] width 103 height 28
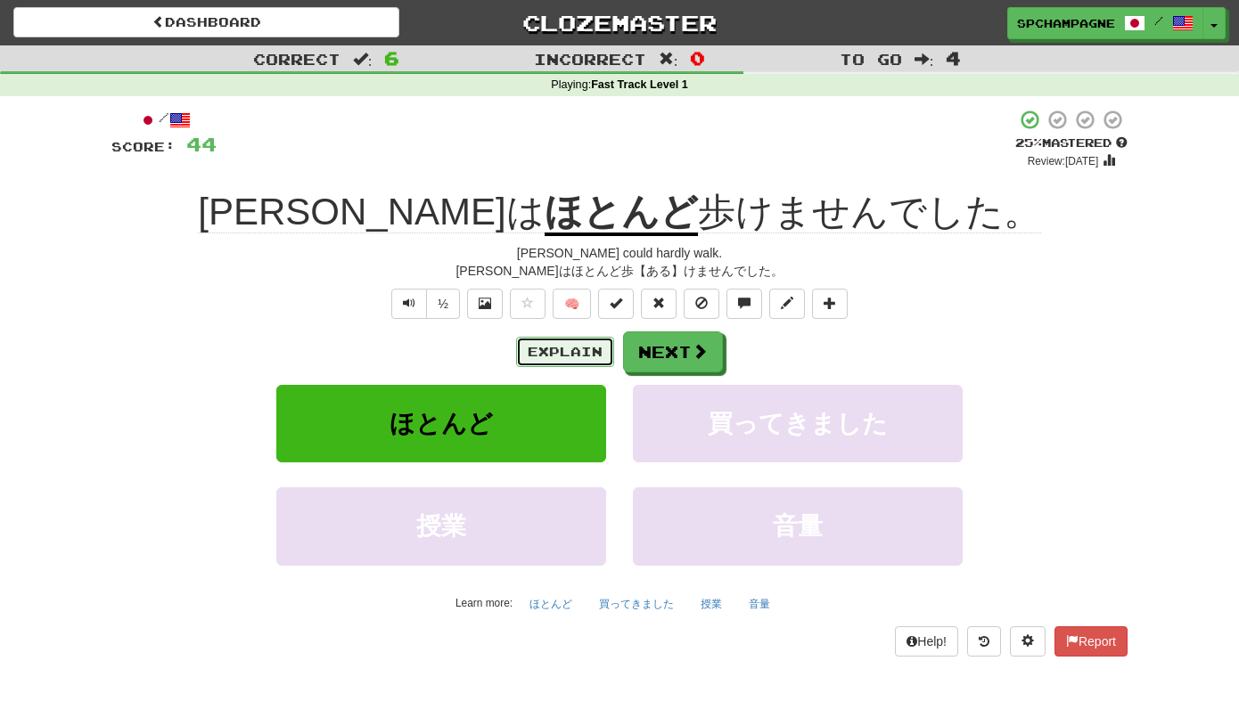
click at [549, 349] on button "Explain" at bounding box center [565, 352] width 98 height 30
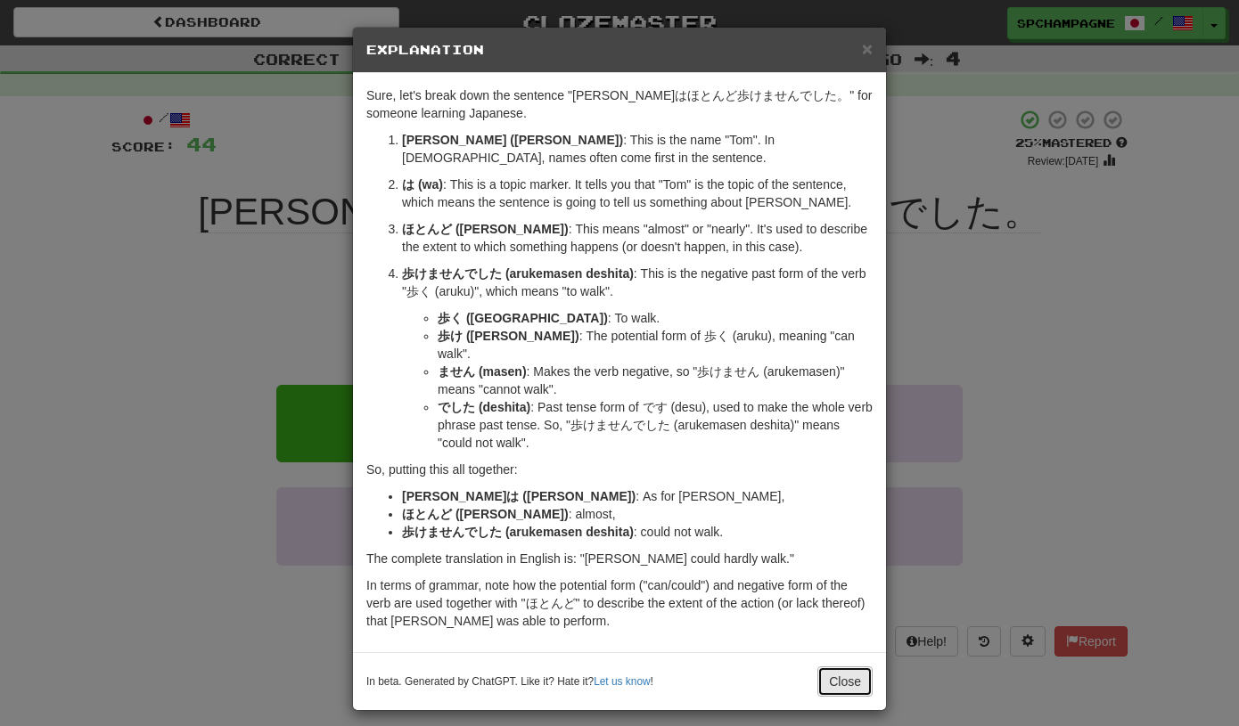
click at [841, 667] on button "Close" at bounding box center [844, 682] width 55 height 30
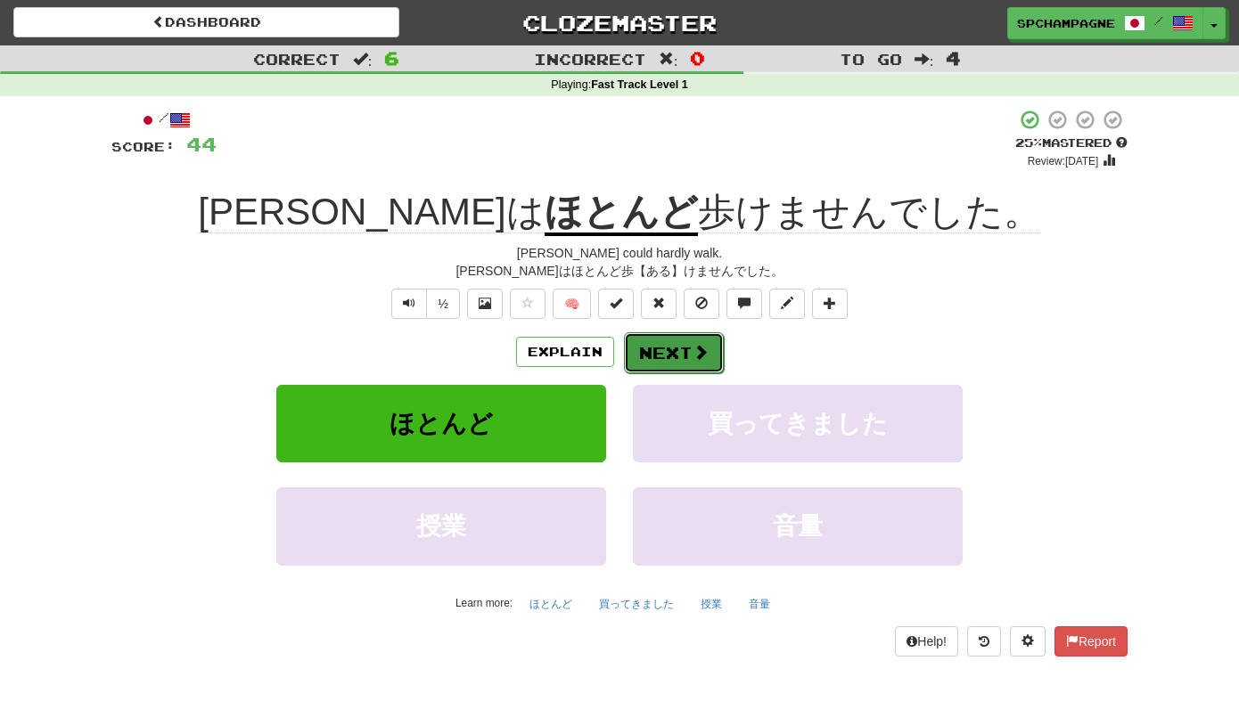
click at [685, 356] on button "Next" at bounding box center [674, 352] width 100 height 41
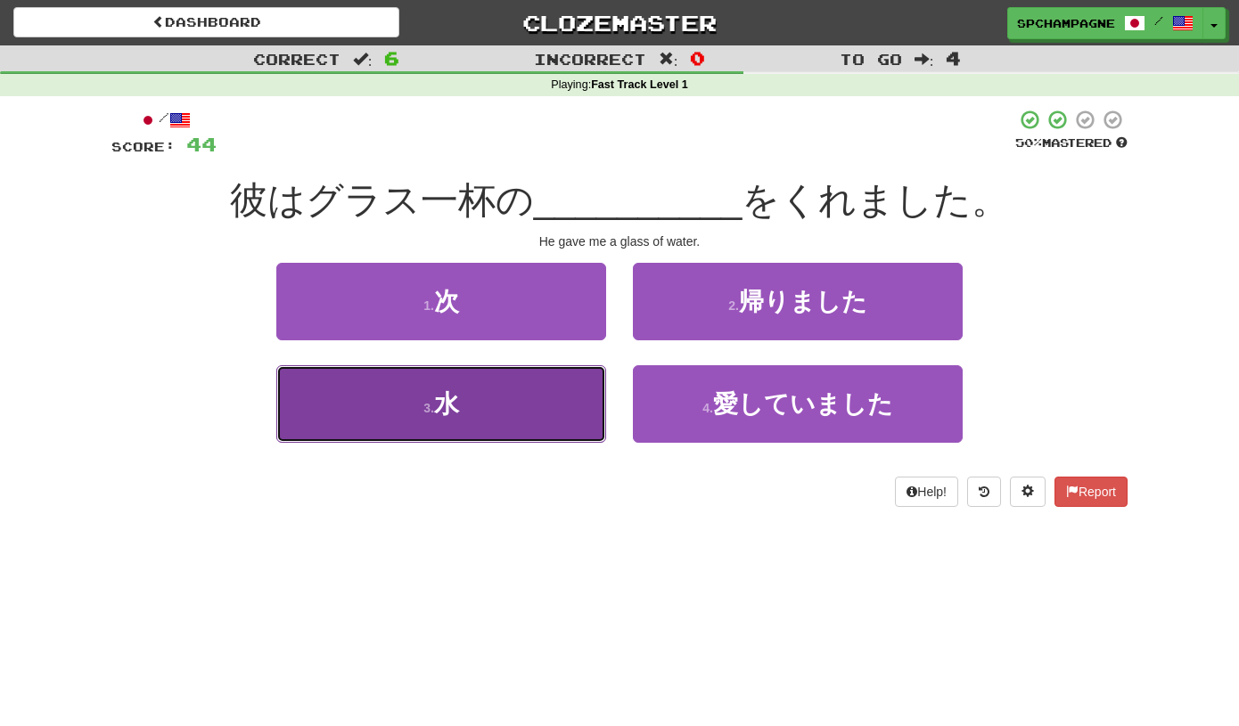
click at [544, 400] on button "3 . 水" at bounding box center [441, 404] width 330 height 78
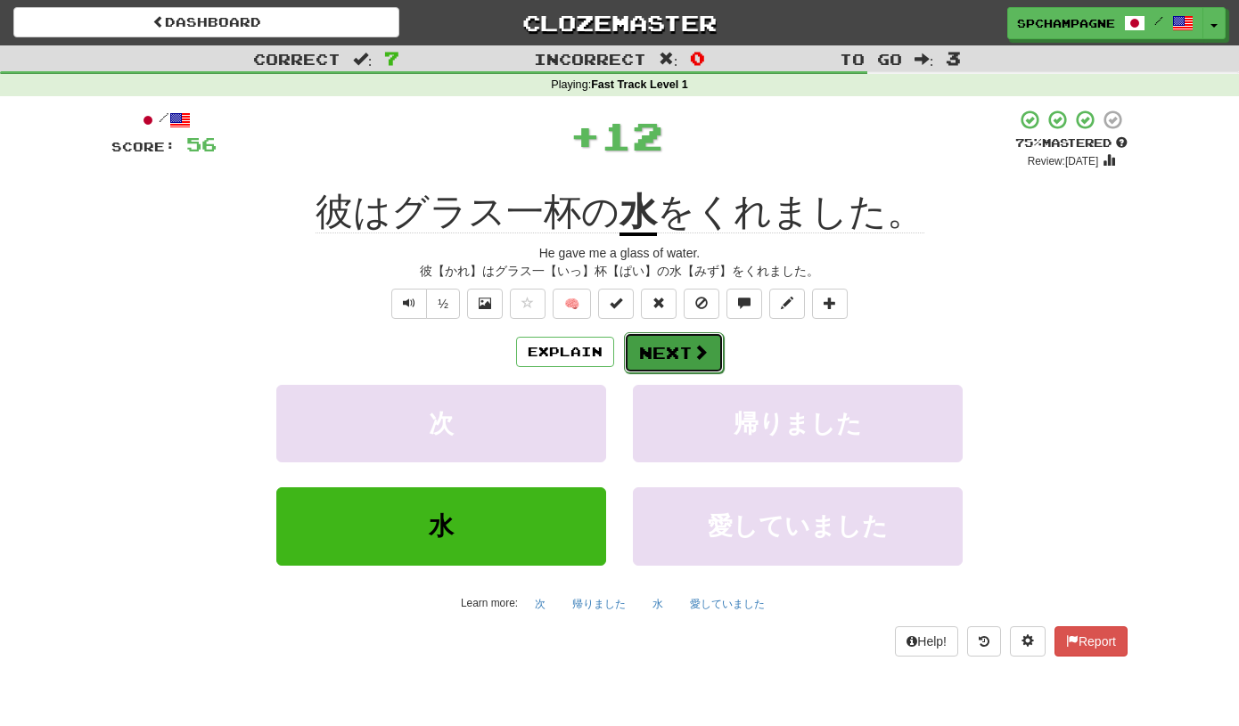
click at [656, 348] on button "Next" at bounding box center [674, 352] width 100 height 41
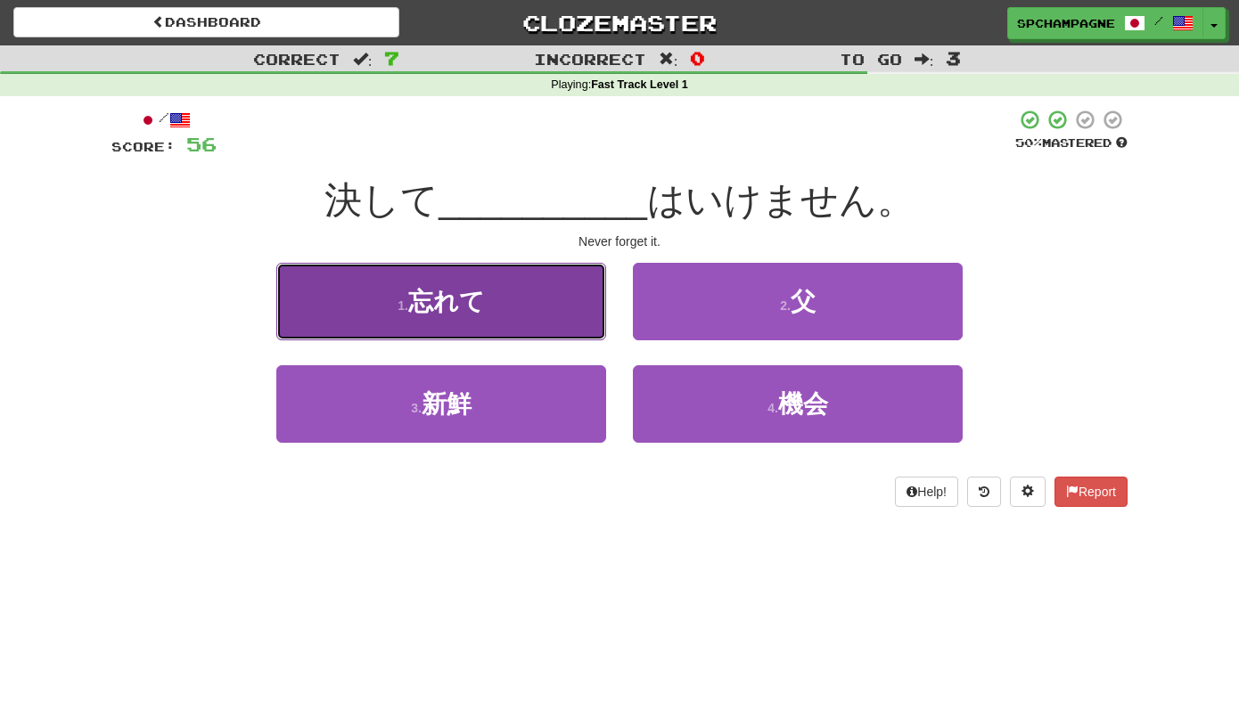
click at [447, 314] on span "忘れて" at bounding box center [446, 302] width 77 height 28
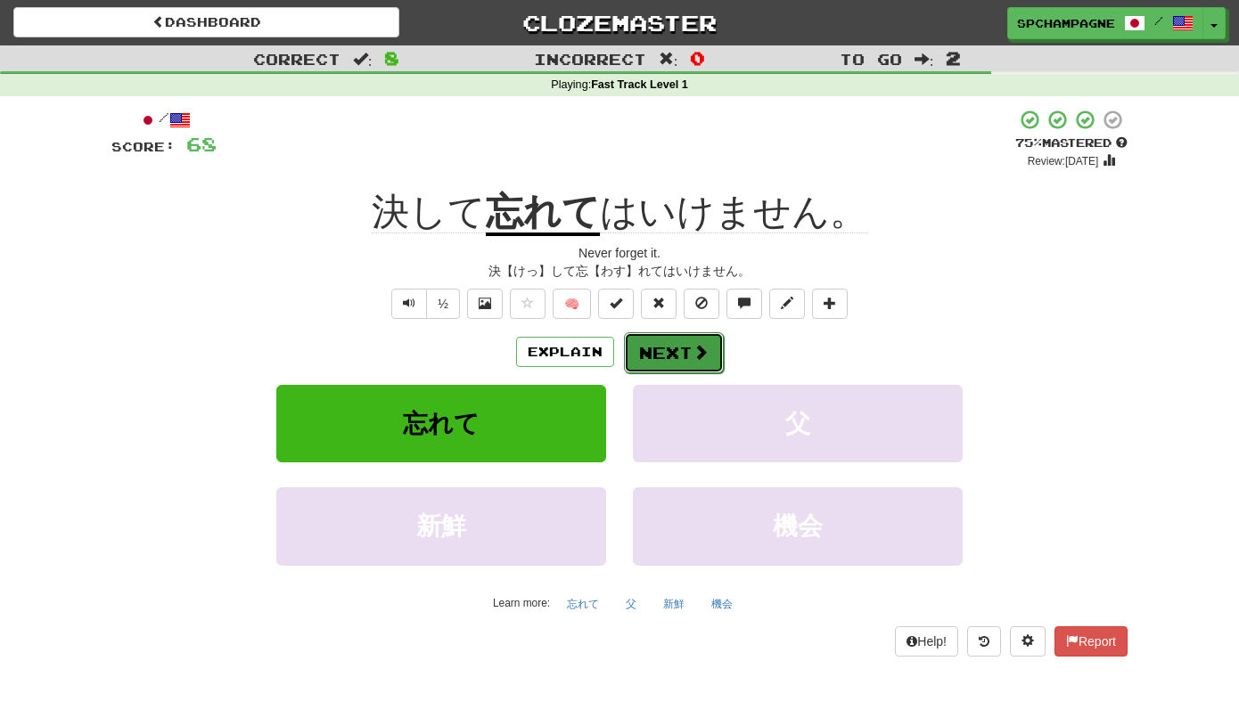
click at [668, 349] on button "Next" at bounding box center [674, 352] width 100 height 41
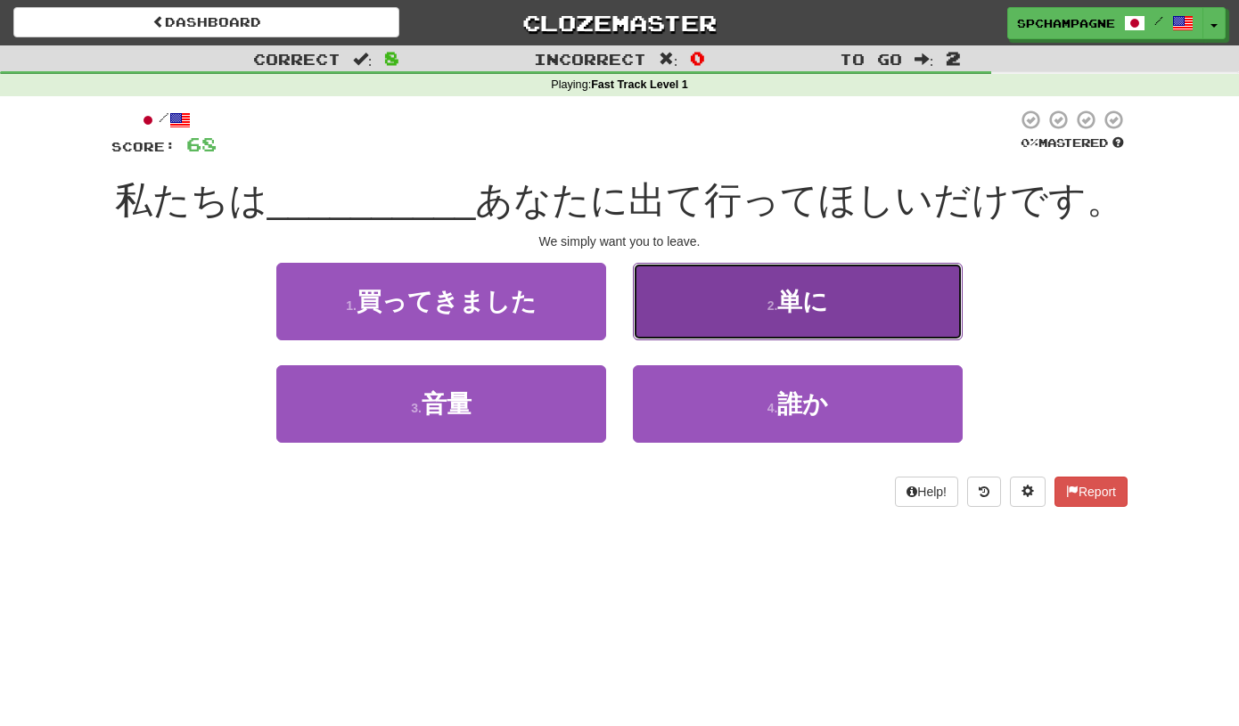
click at [794, 300] on span "単に" at bounding box center [802, 302] width 51 height 28
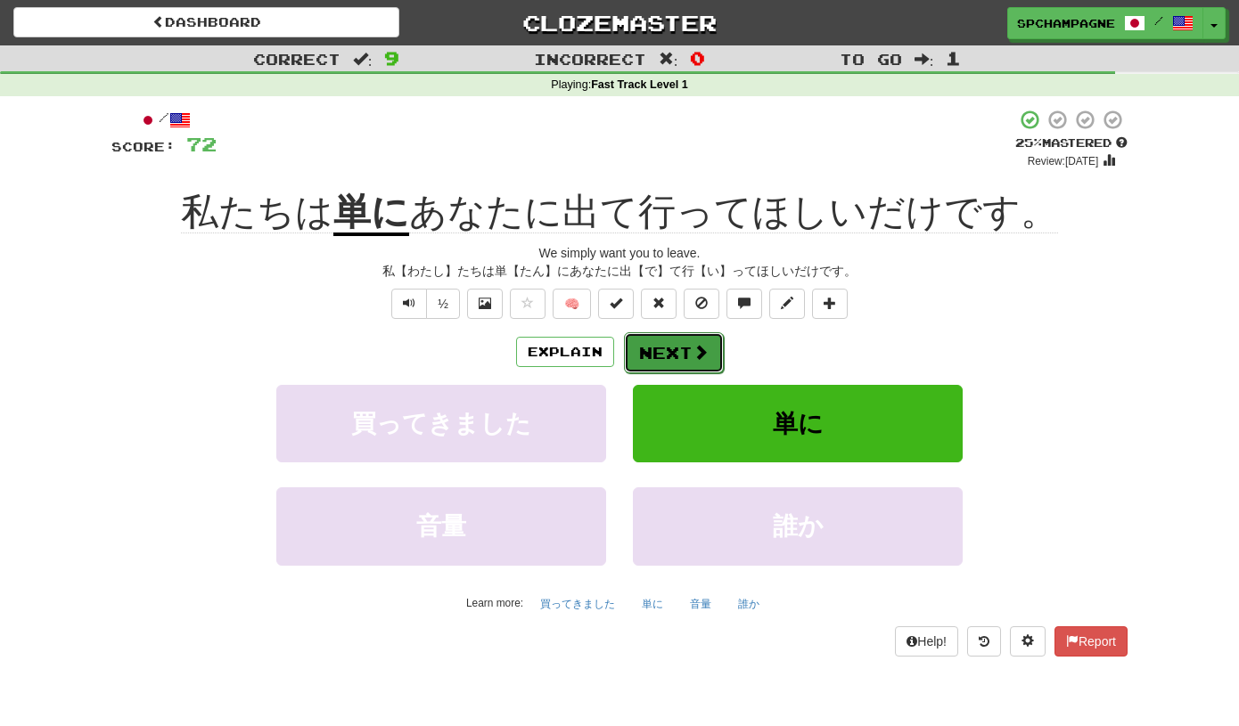
click at [676, 345] on button "Next" at bounding box center [674, 352] width 100 height 41
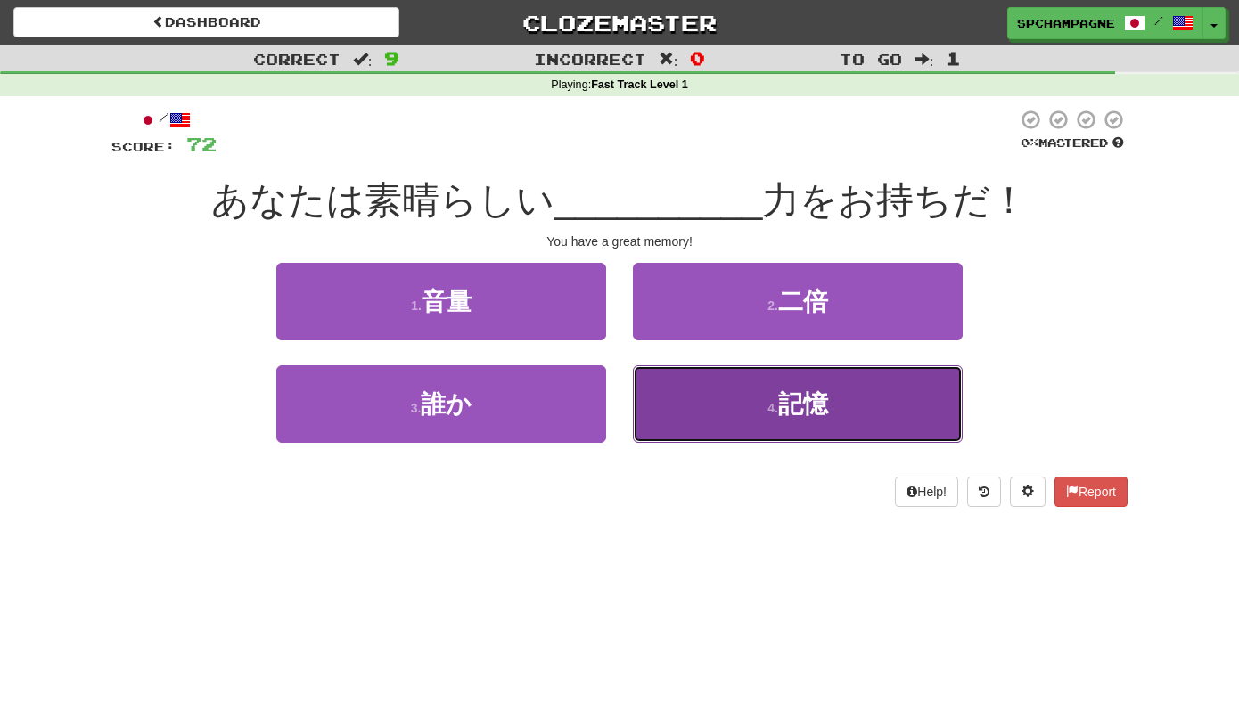
click at [784, 404] on span "記憶" at bounding box center [803, 404] width 50 height 28
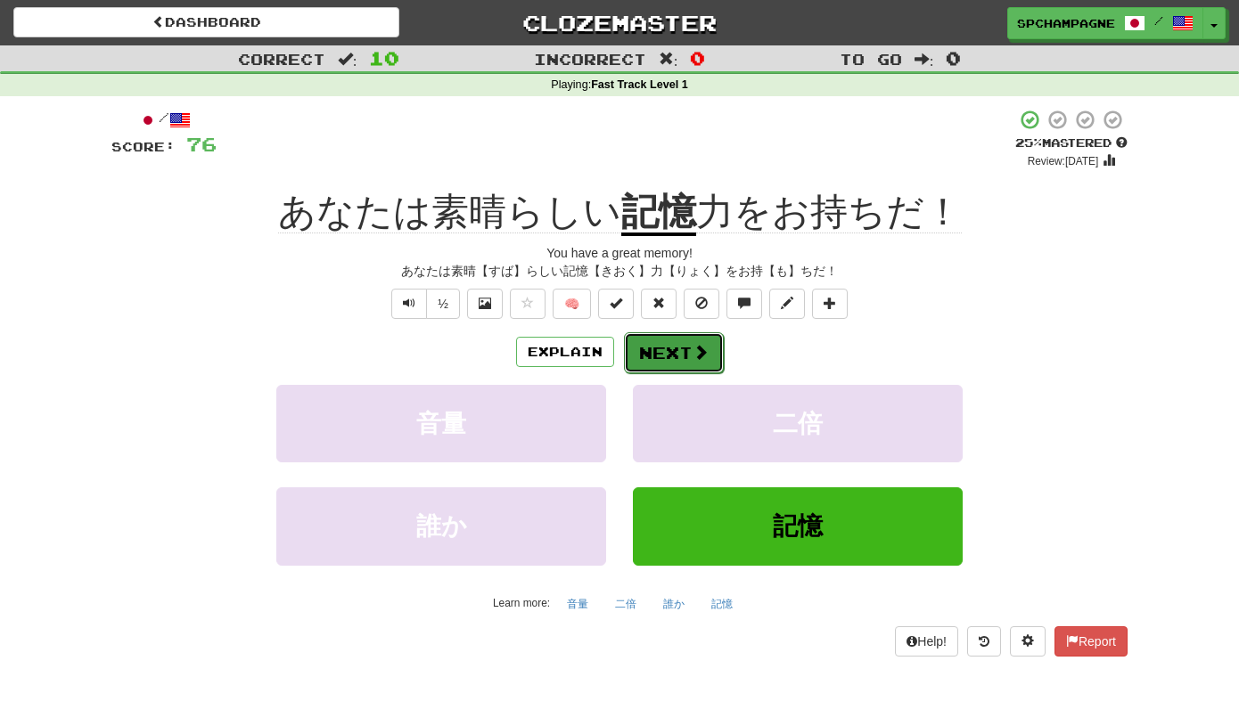
click at [691, 353] on button "Next" at bounding box center [674, 352] width 100 height 41
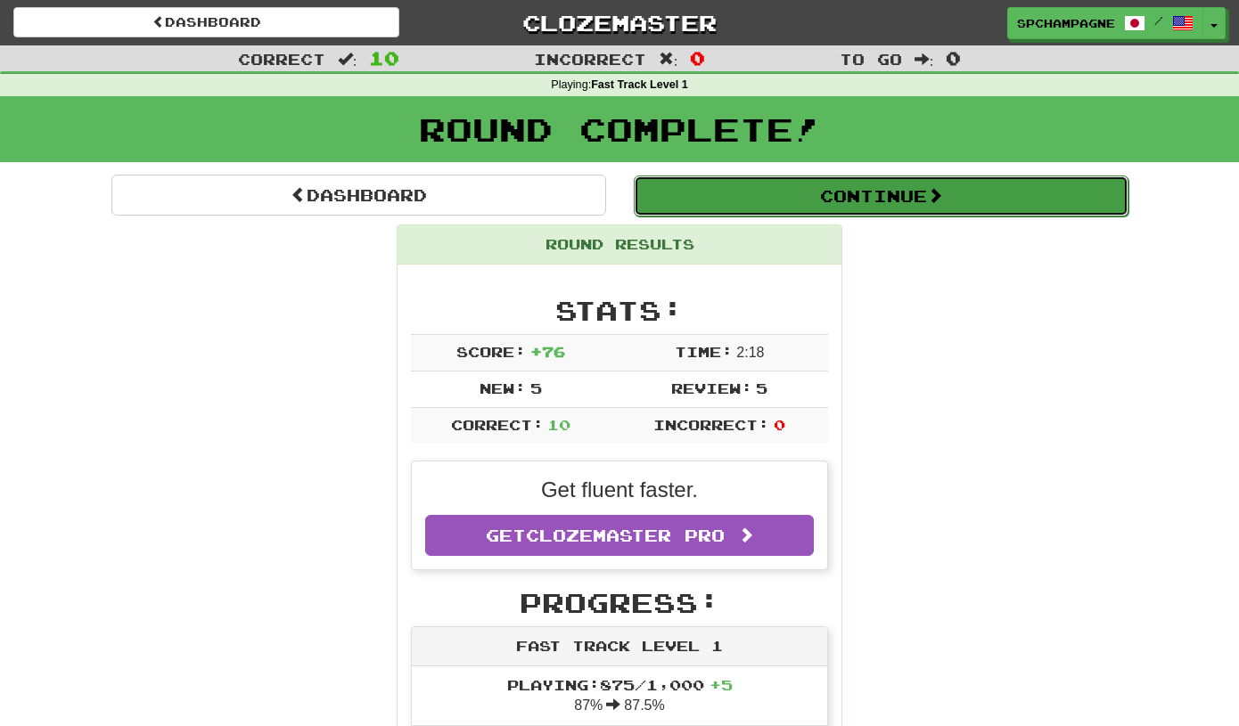
click at [844, 192] on button "Continue" at bounding box center [881, 196] width 495 height 41
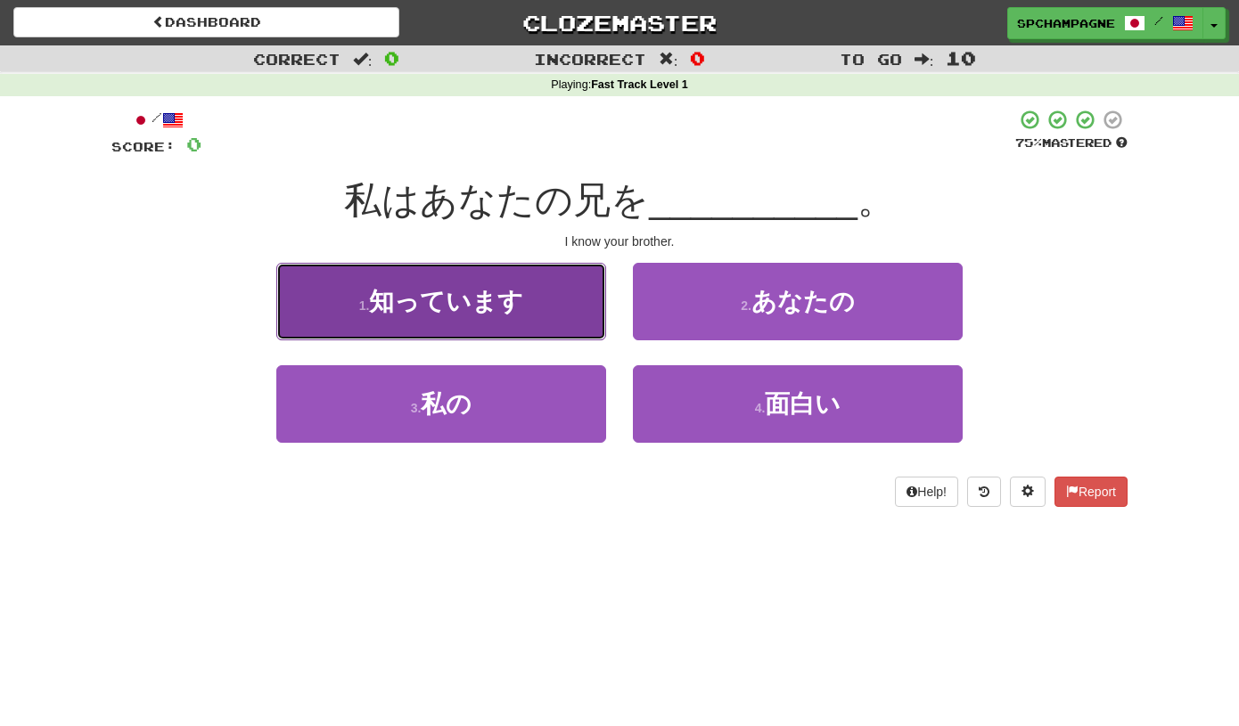
click at [454, 316] on span "知っています" at bounding box center [446, 302] width 154 height 28
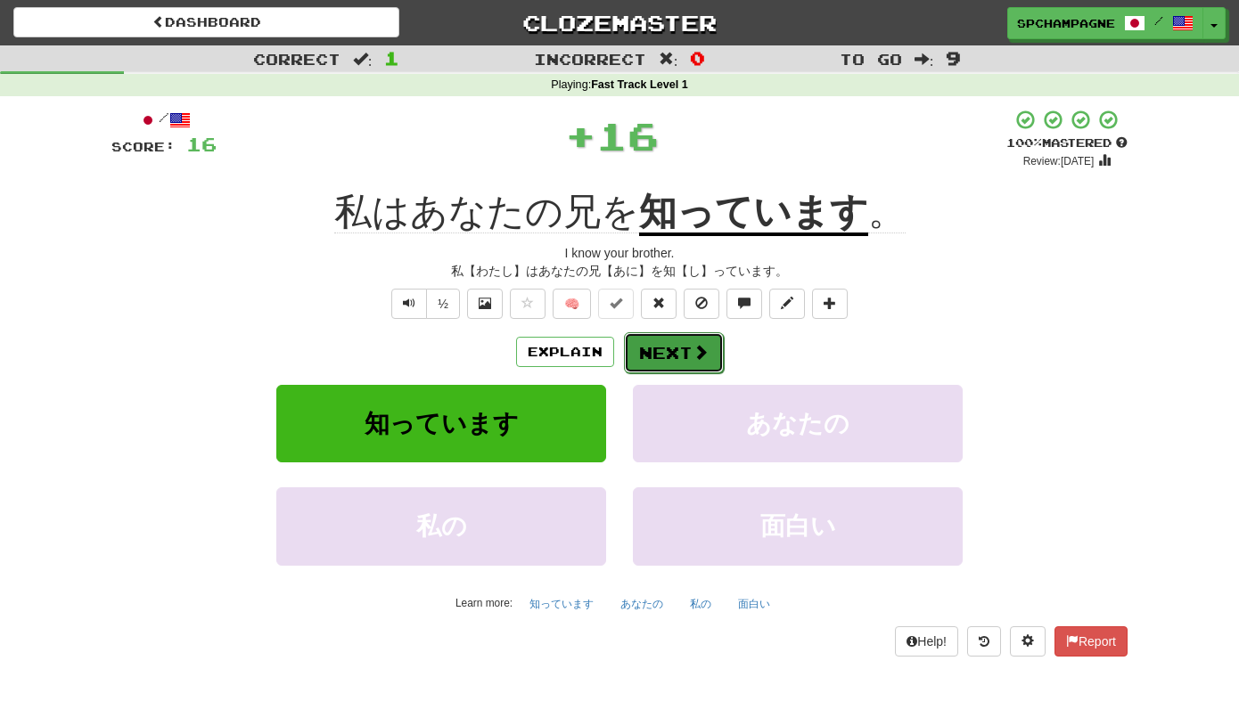
click at [663, 345] on button "Next" at bounding box center [674, 352] width 100 height 41
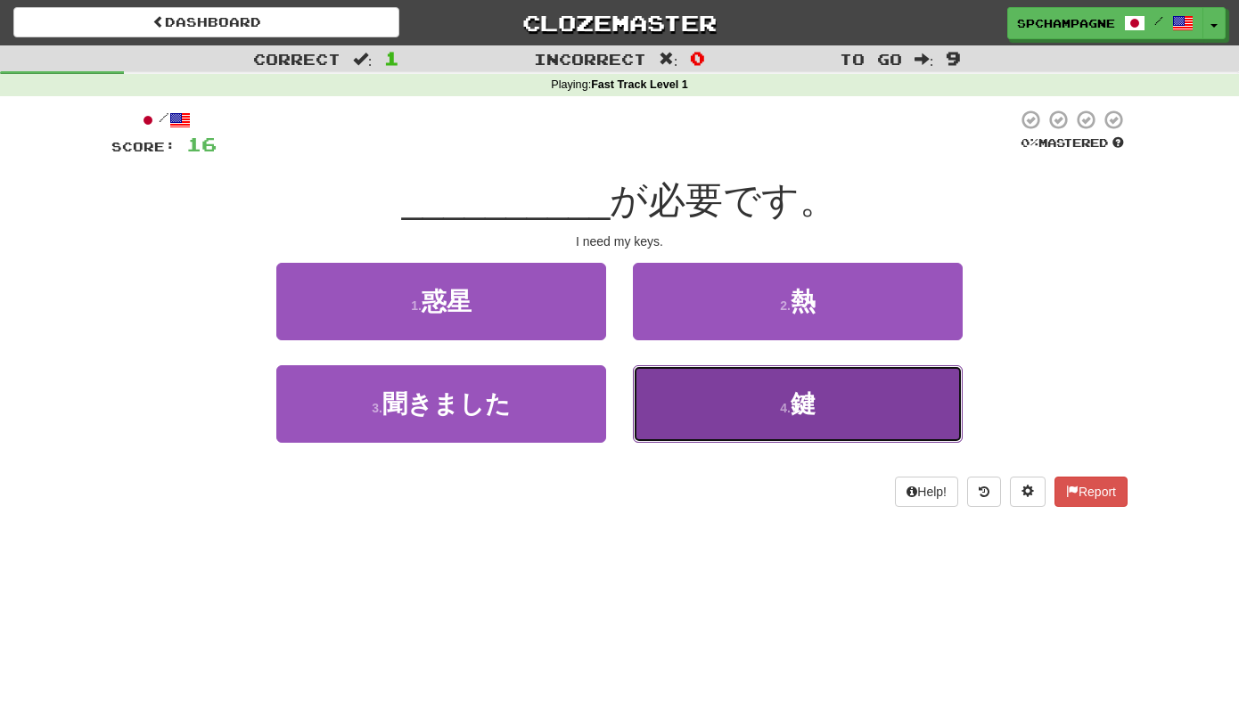
click at [805, 396] on span "鍵" at bounding box center [803, 404] width 25 height 28
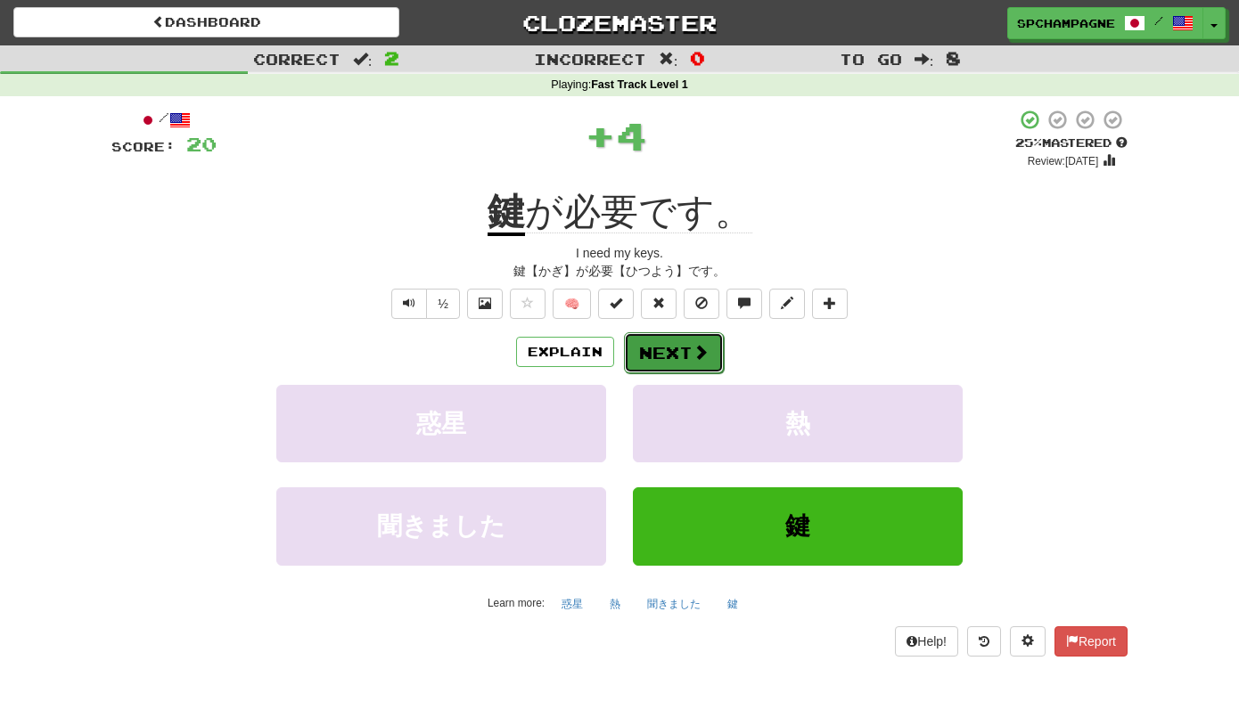
click at [689, 353] on button "Next" at bounding box center [674, 352] width 100 height 41
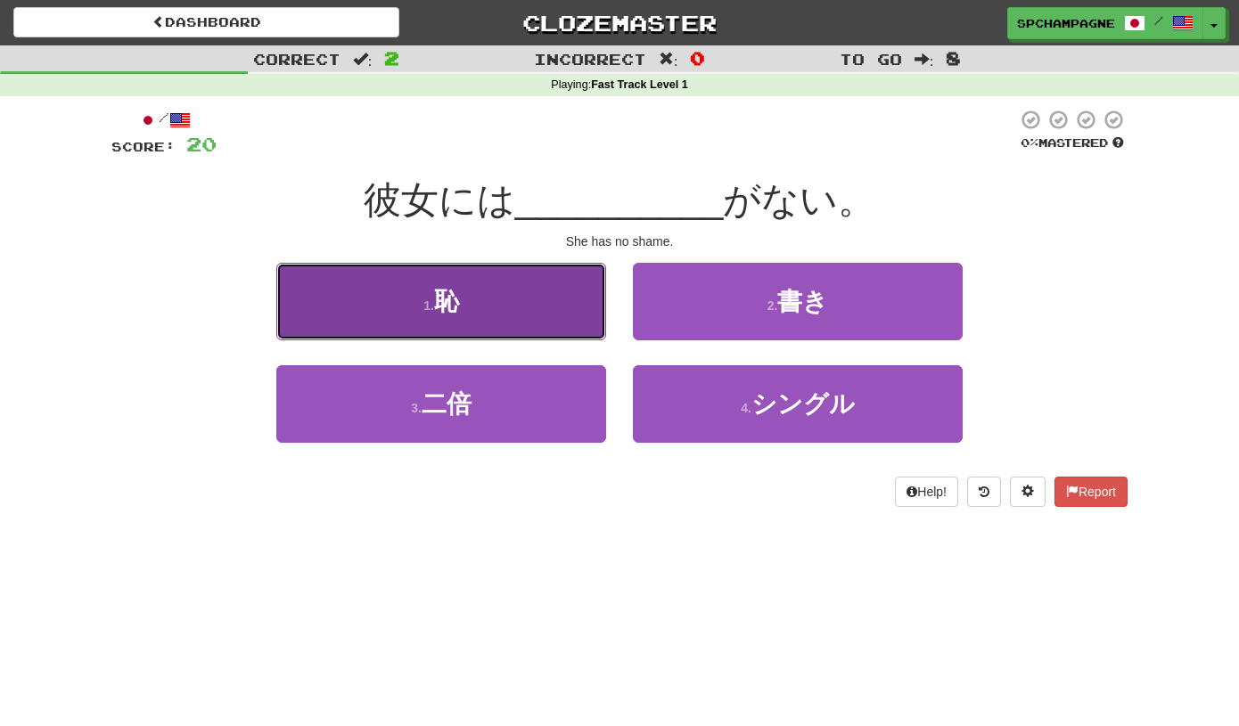
click at [517, 292] on button "1 . 恥" at bounding box center [441, 302] width 330 height 78
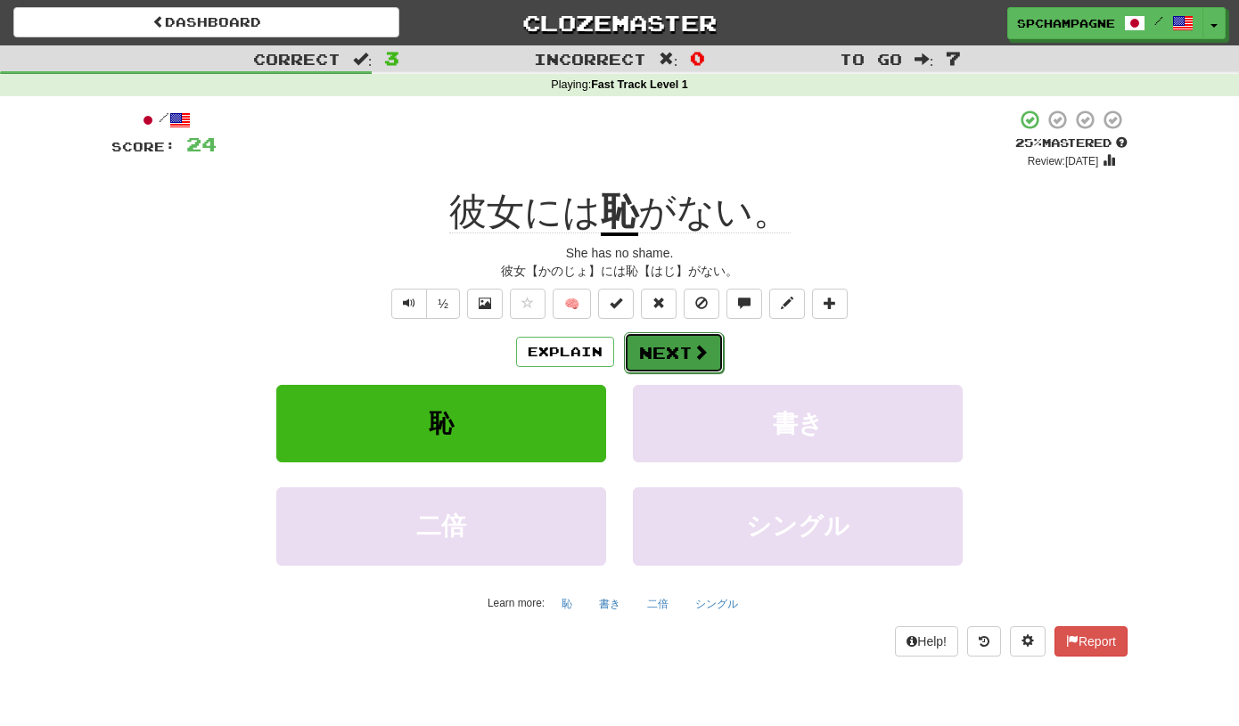
click at [670, 347] on button "Next" at bounding box center [674, 352] width 100 height 41
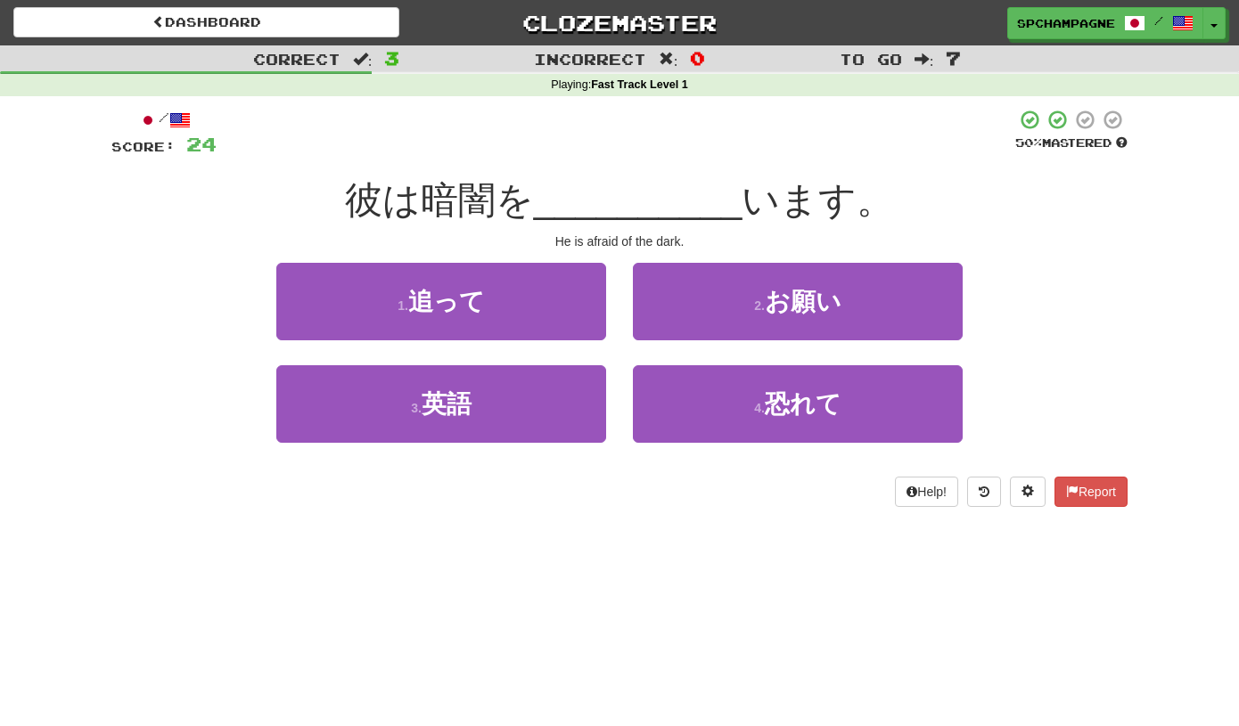
click at [638, 670] on div "Dashboard Clozemaster spchampagne / Toggle Dropdown Dashboard Leaderboard Activ…" at bounding box center [619, 363] width 1239 height 726
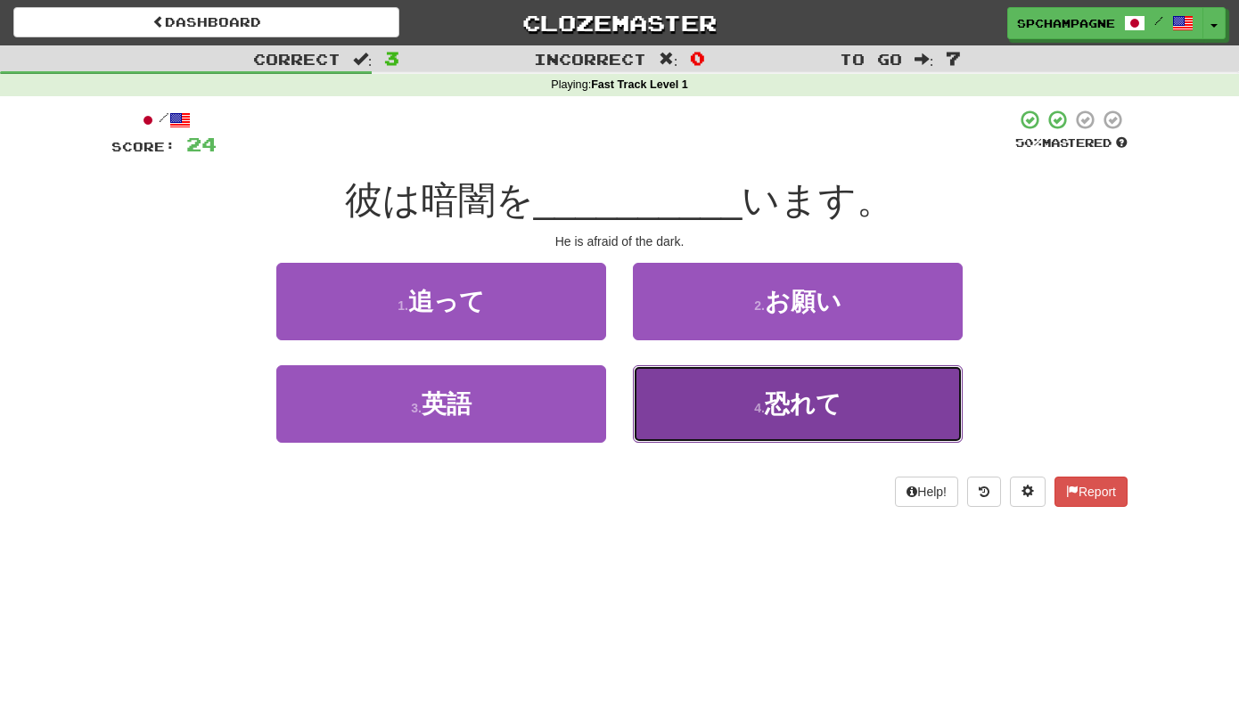
click at [776, 406] on span "恐れて" at bounding box center [803, 404] width 77 height 28
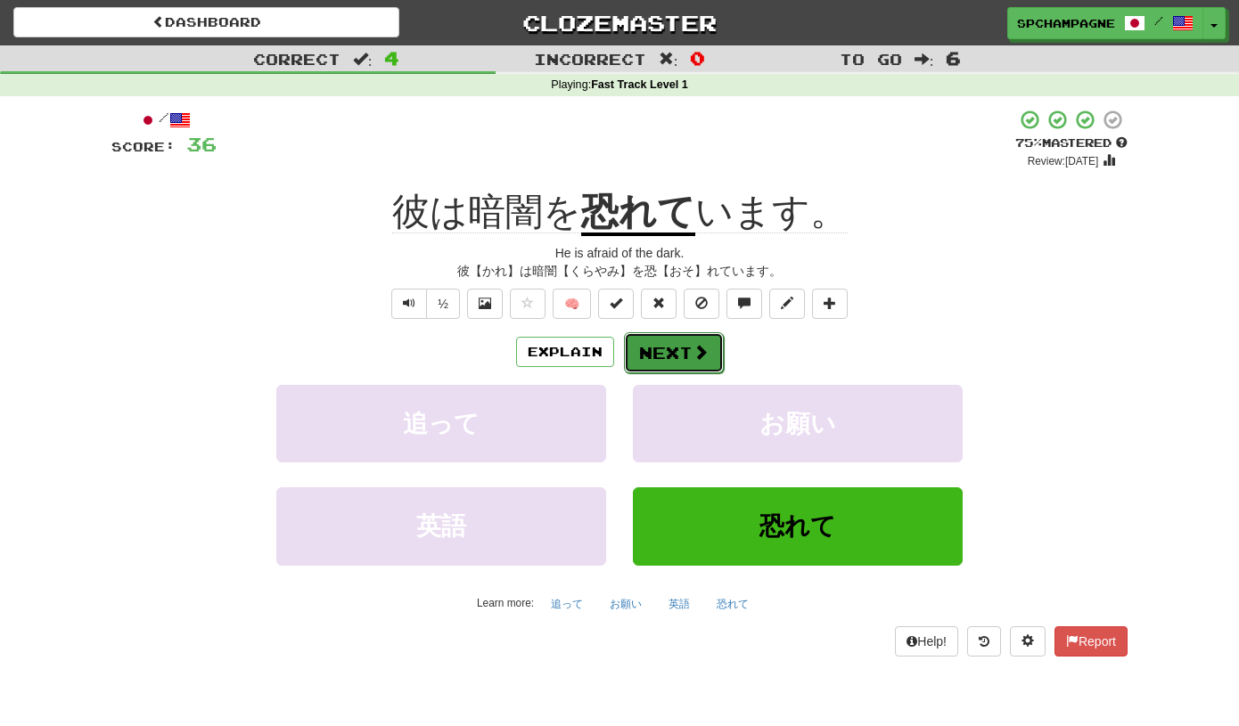
click at [681, 348] on button "Next" at bounding box center [674, 352] width 100 height 41
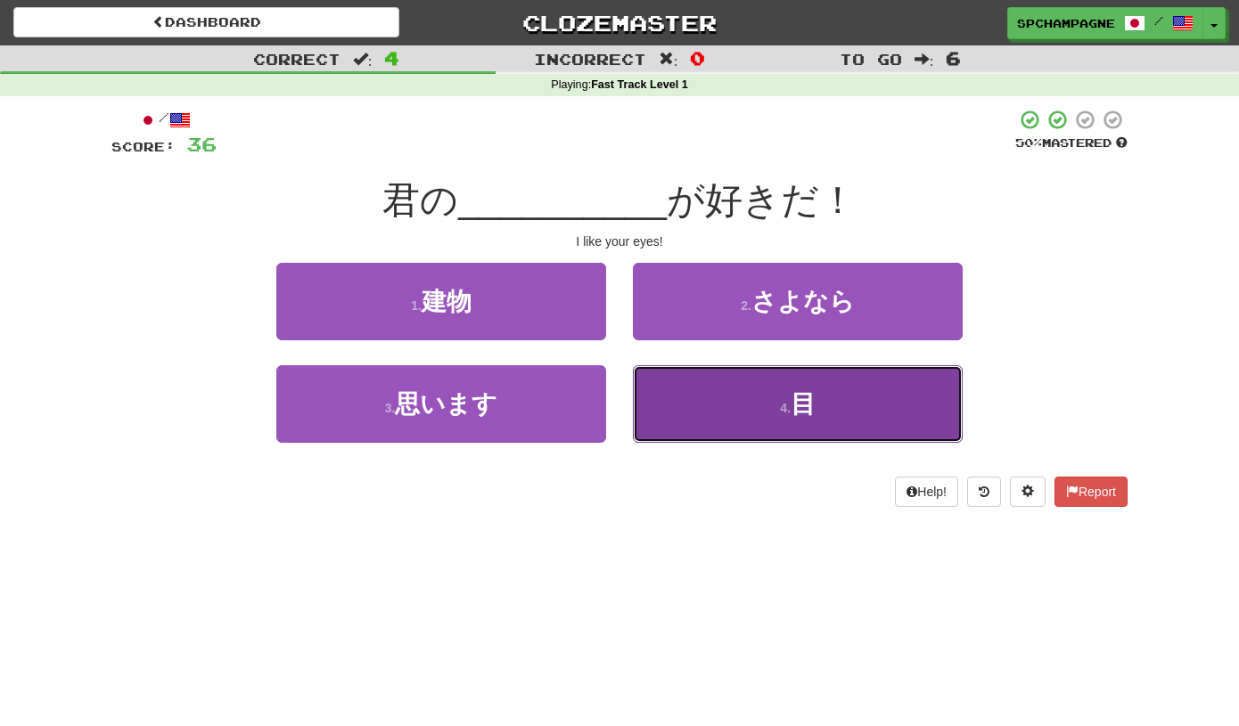
click at [784, 418] on button "4 . 目" at bounding box center [798, 404] width 330 height 78
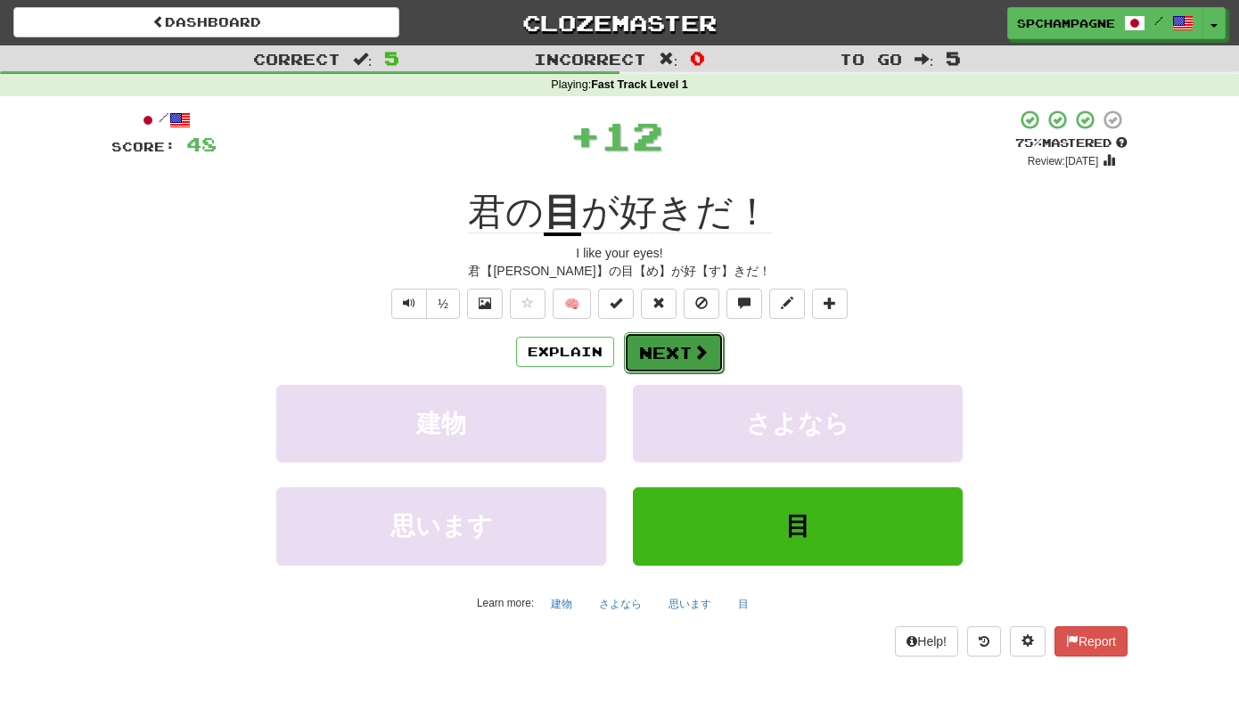
click at [681, 354] on button "Next" at bounding box center [674, 352] width 100 height 41
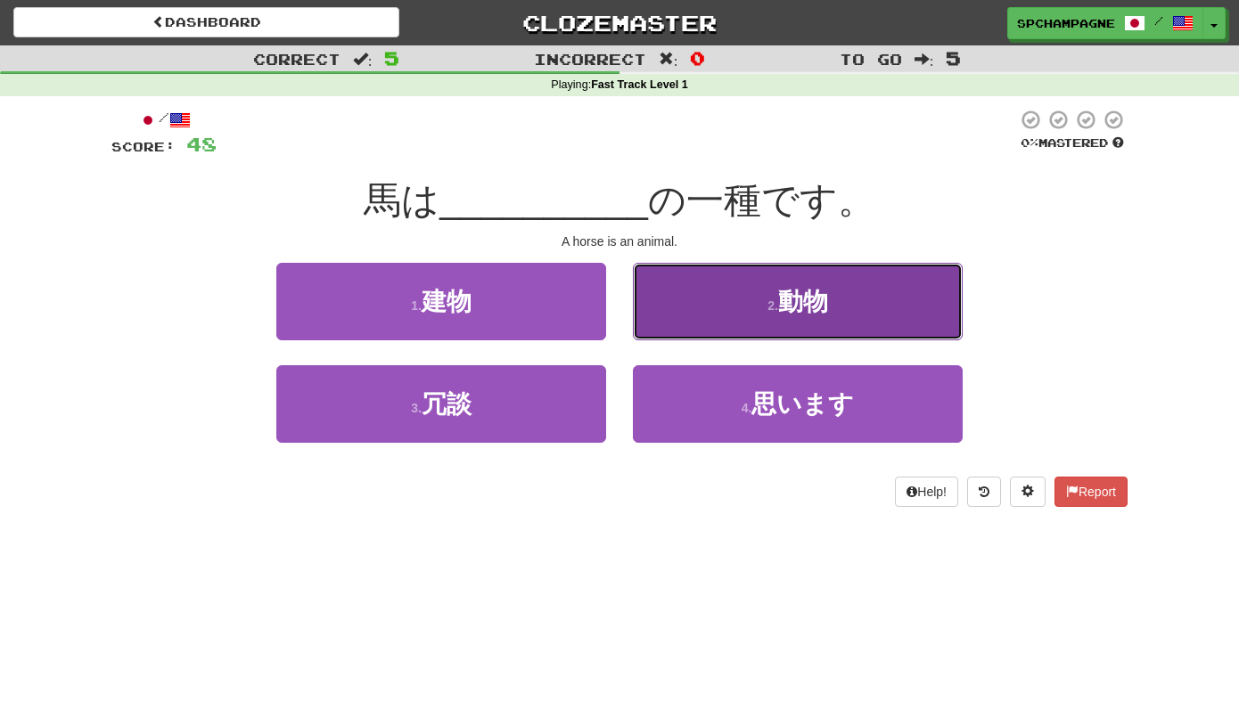
click at [731, 294] on button "2 . 動物" at bounding box center [798, 302] width 330 height 78
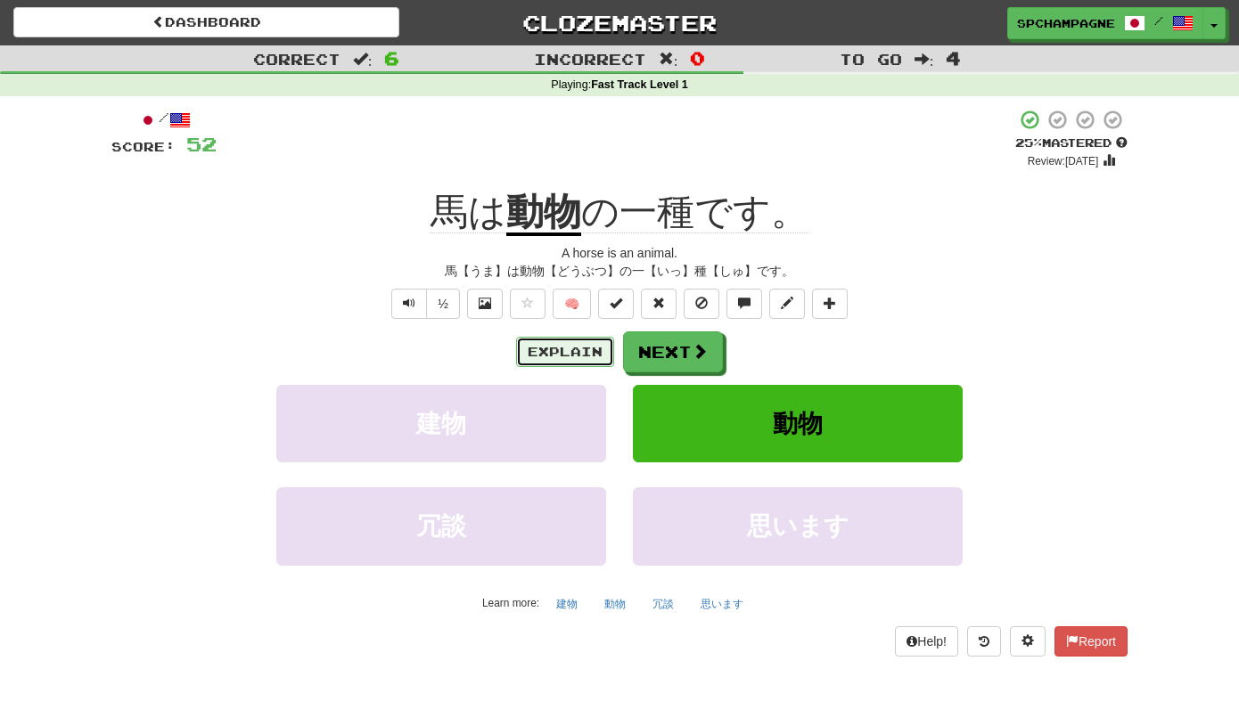
click at [563, 348] on button "Explain" at bounding box center [565, 352] width 98 height 30
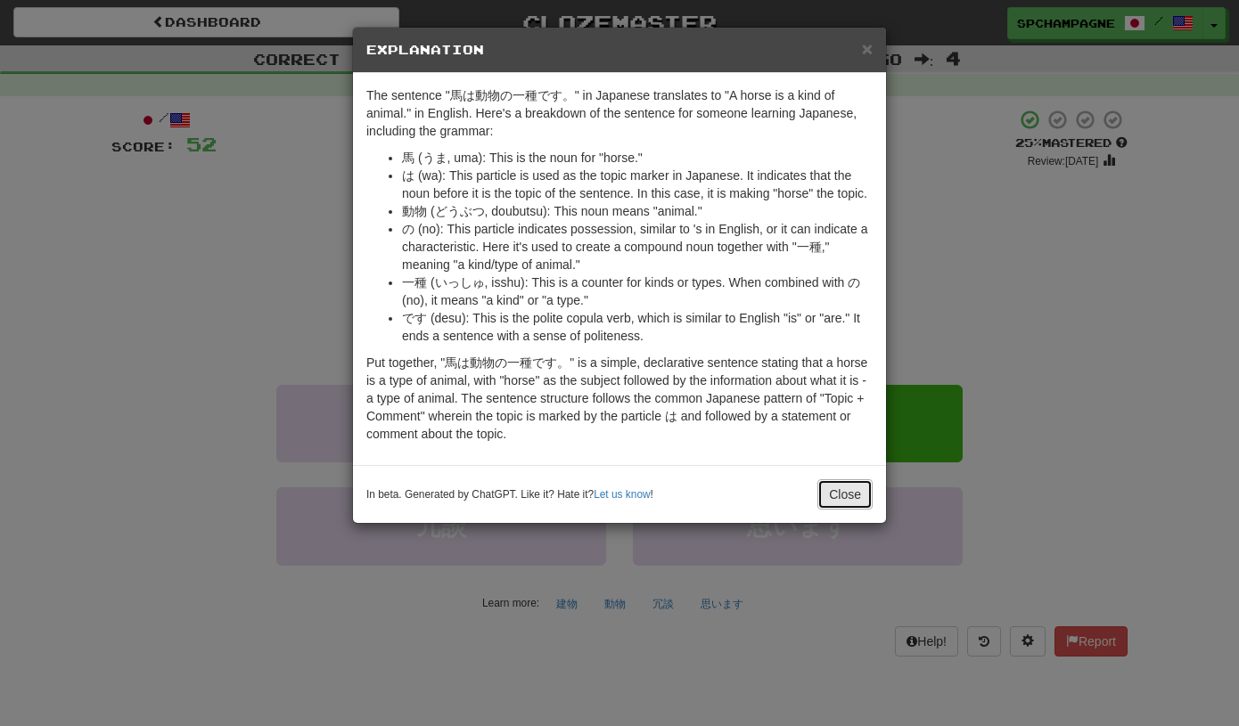
click at [836, 508] on button "Close" at bounding box center [844, 495] width 55 height 30
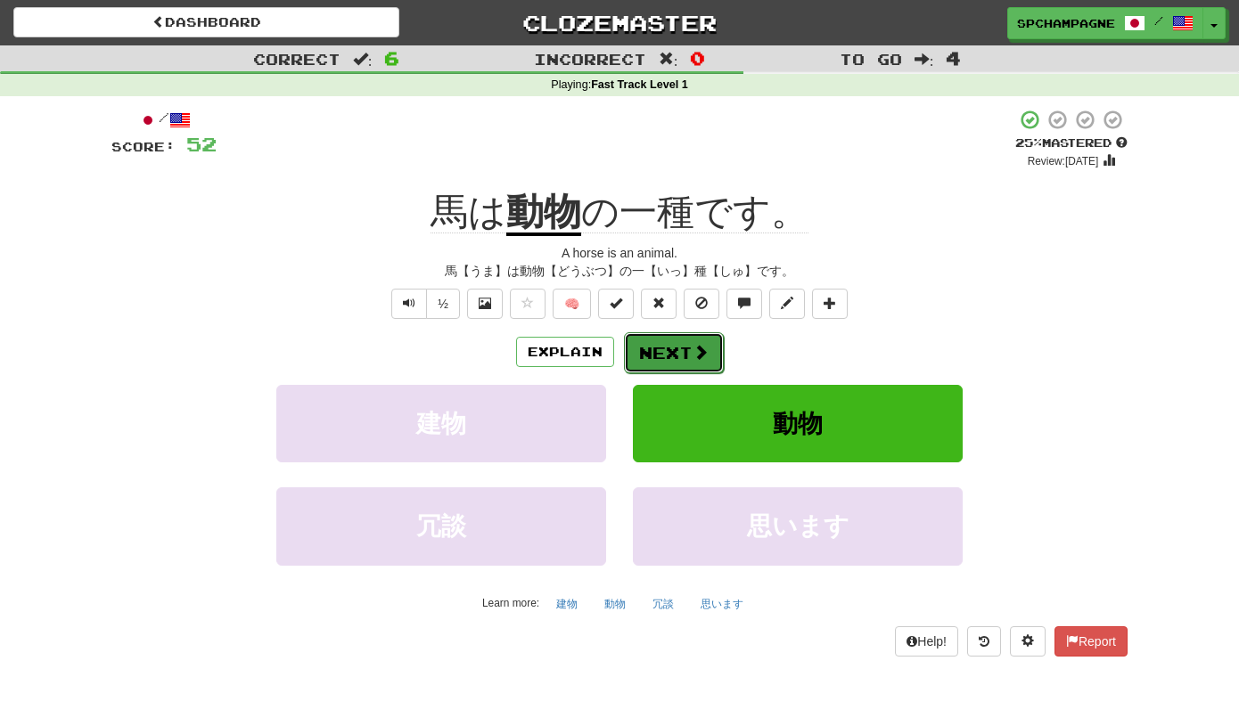
click at [680, 351] on button "Next" at bounding box center [674, 352] width 100 height 41
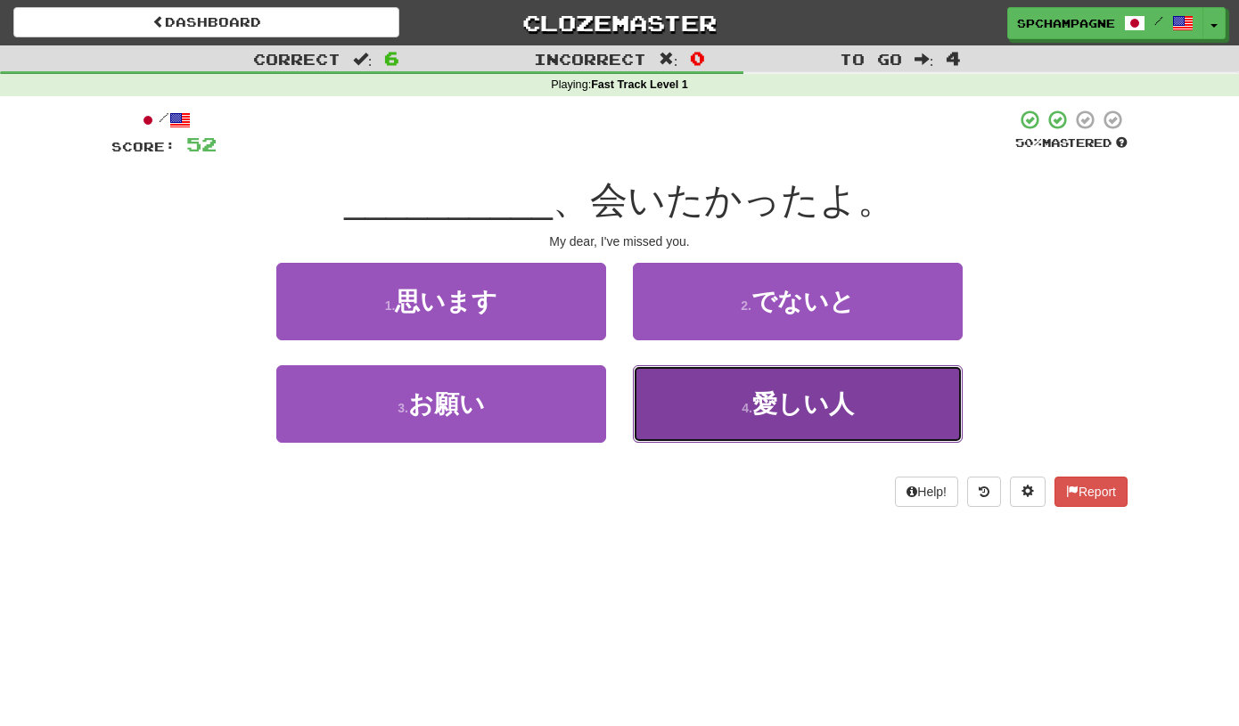
click at [759, 396] on span "愛しい人" at bounding box center [803, 404] width 102 height 28
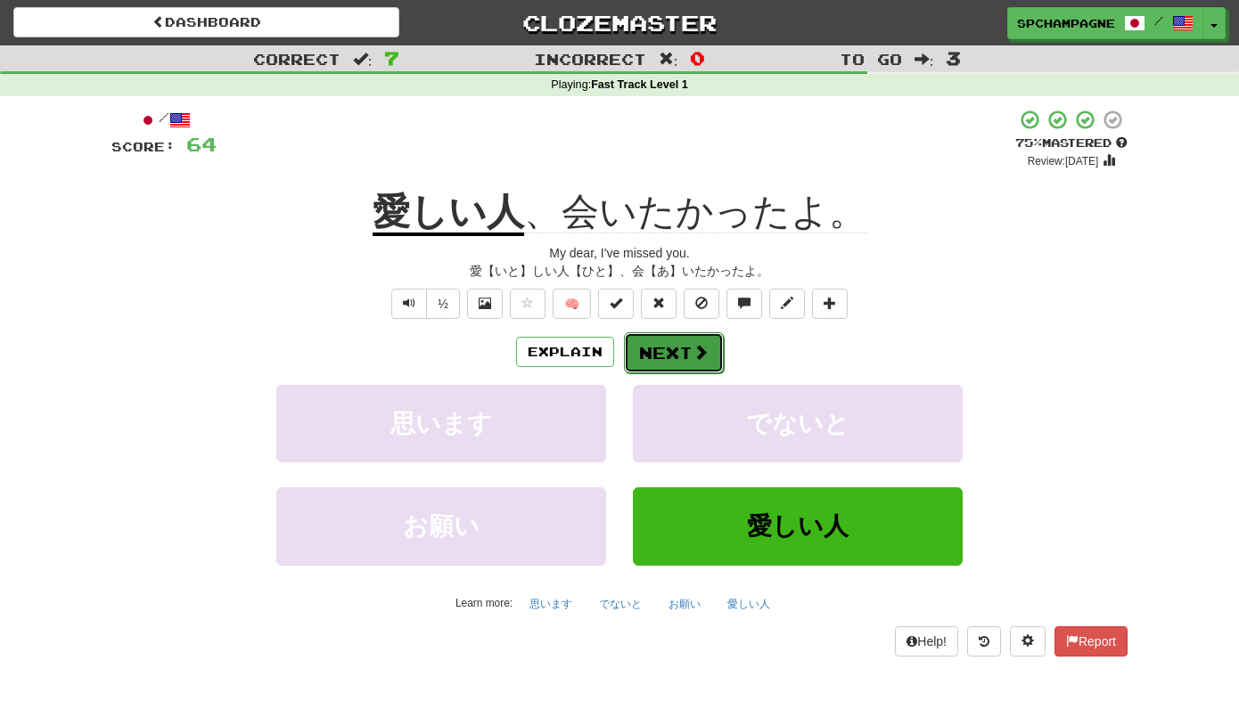
click at [681, 346] on button "Next" at bounding box center [674, 352] width 100 height 41
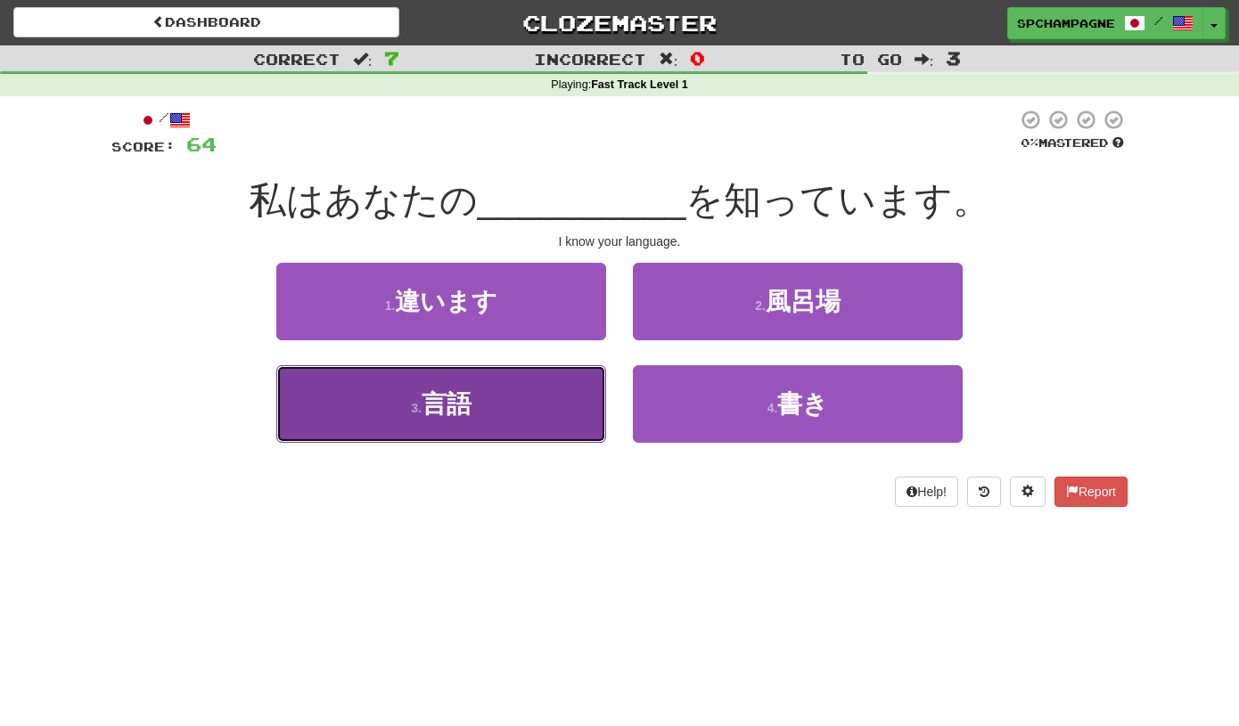
click at [526, 396] on button "3 . 言語" at bounding box center [441, 404] width 330 height 78
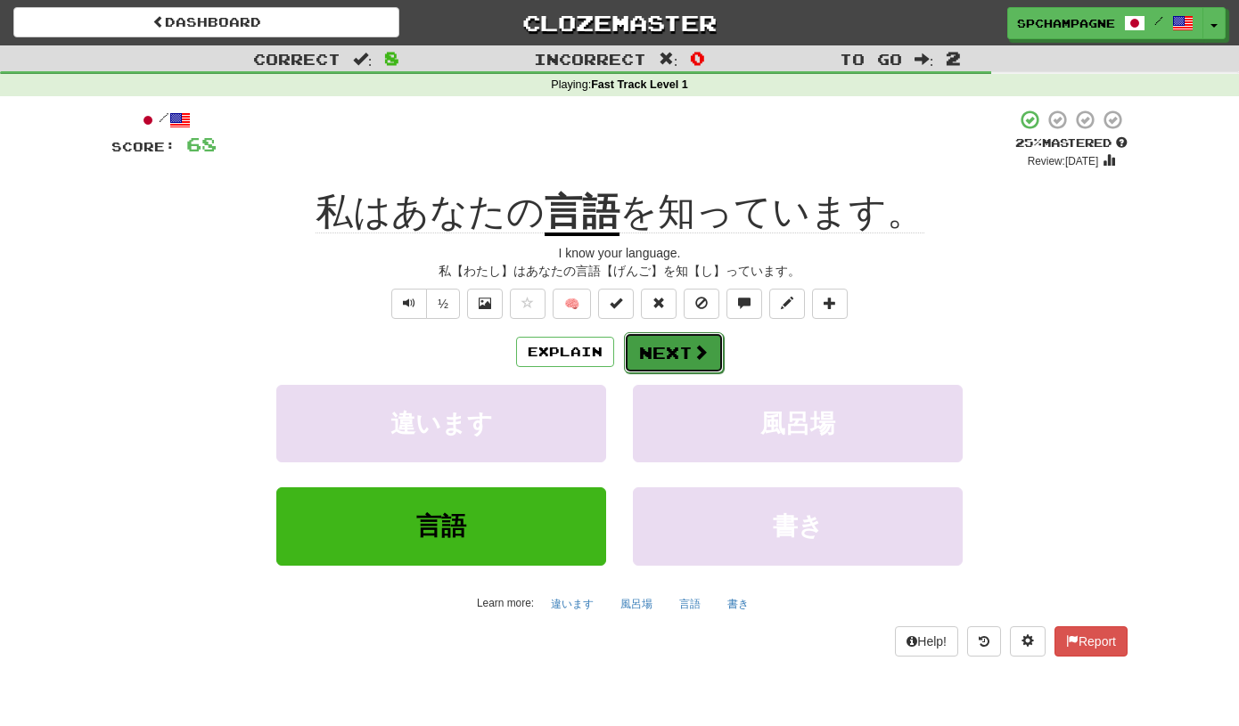
click at [675, 351] on button "Next" at bounding box center [674, 352] width 100 height 41
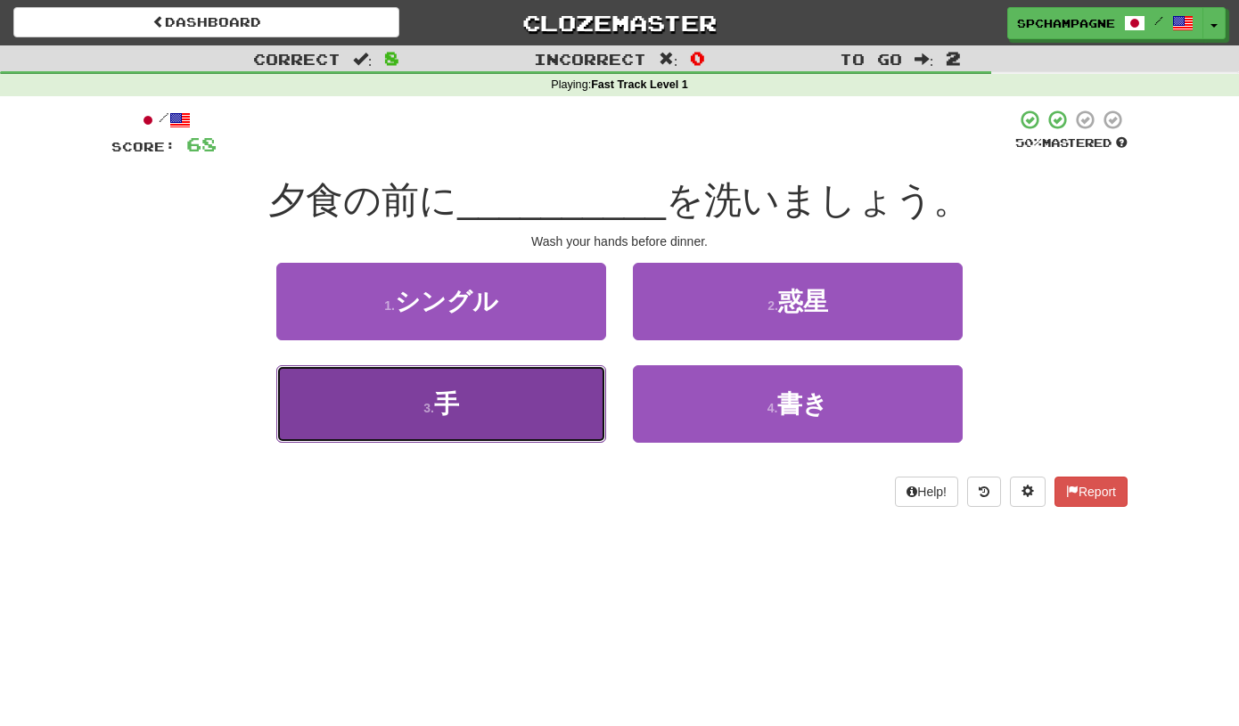
click at [487, 414] on button "3 . 手" at bounding box center [441, 404] width 330 height 78
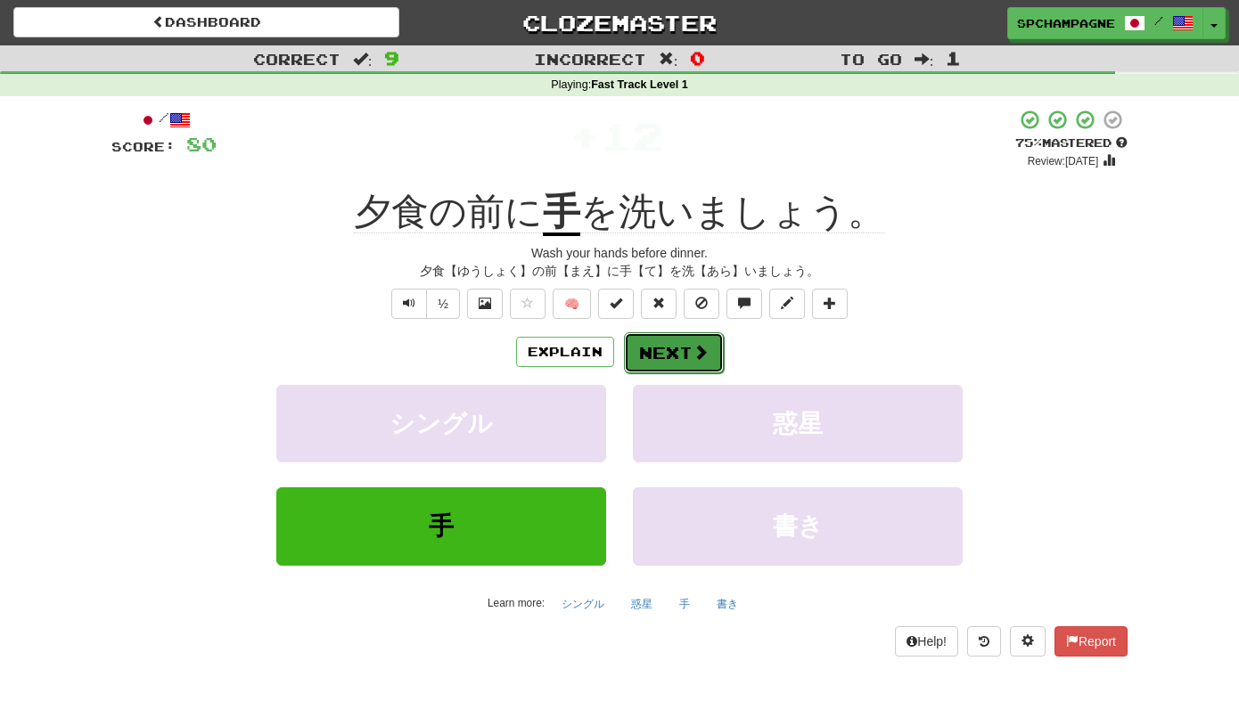
click at [669, 342] on button "Next" at bounding box center [674, 352] width 100 height 41
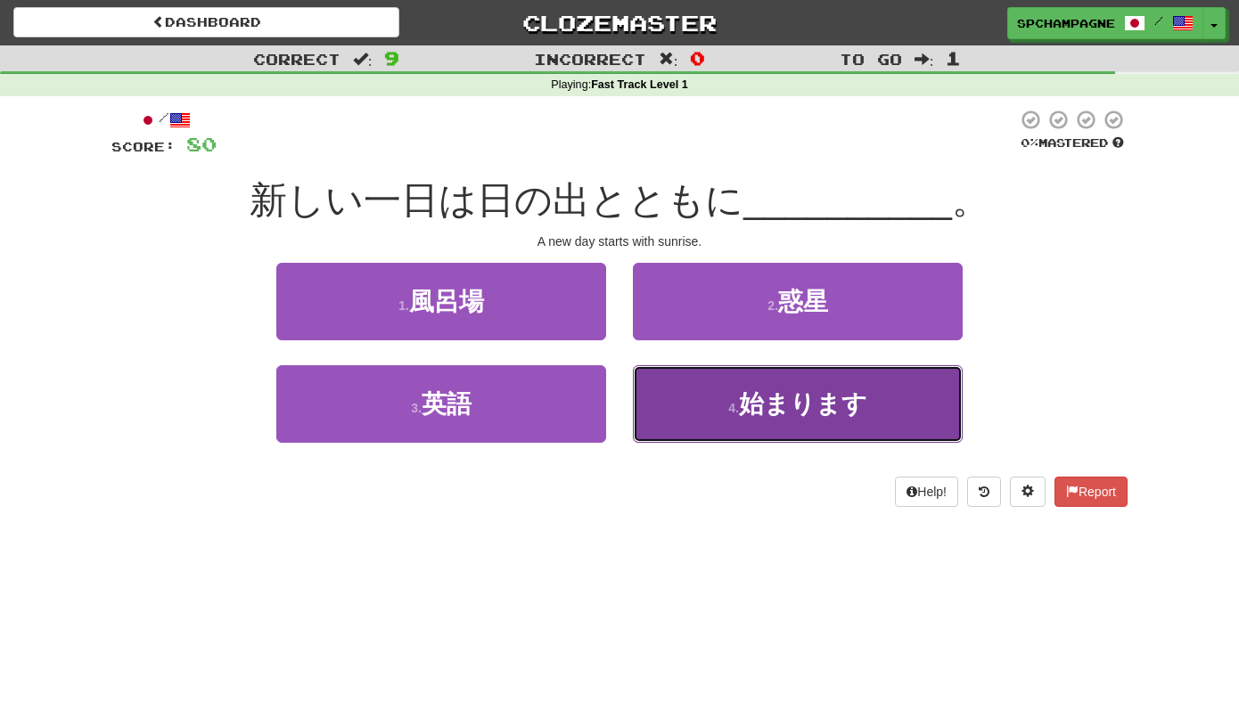
click at [798, 397] on span "始まります" at bounding box center [803, 404] width 128 height 28
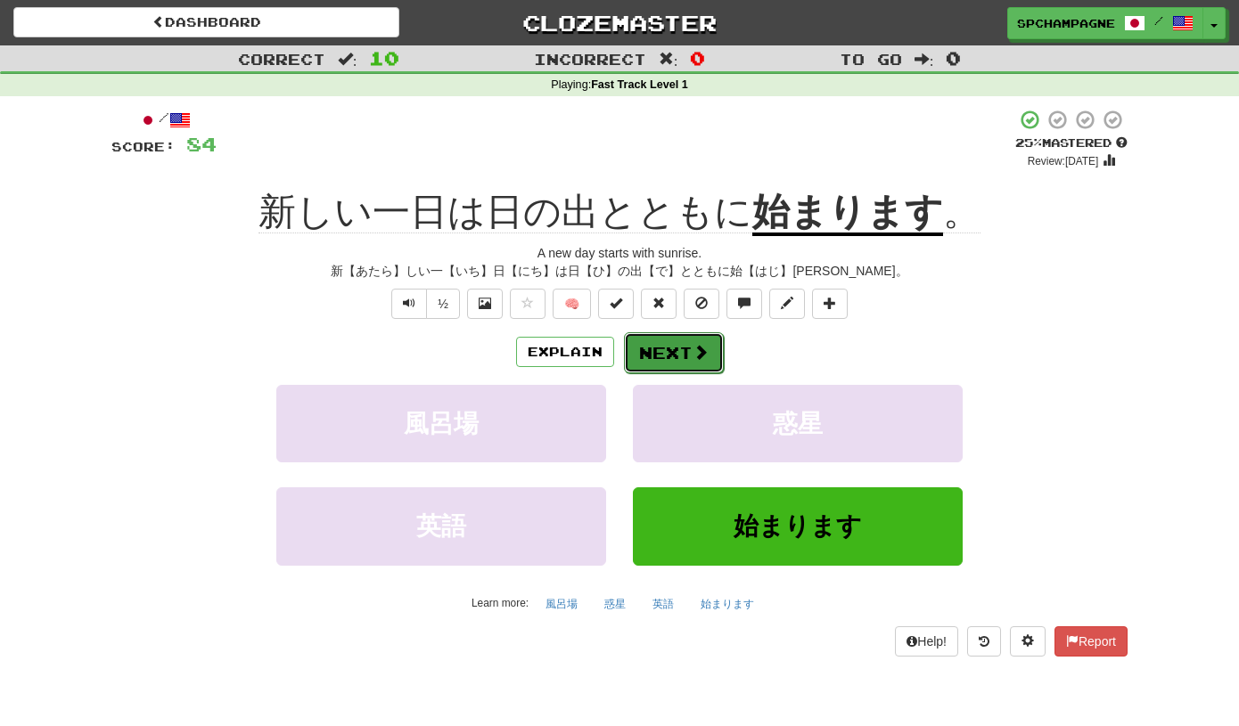
click at [697, 348] on span at bounding box center [701, 352] width 16 height 16
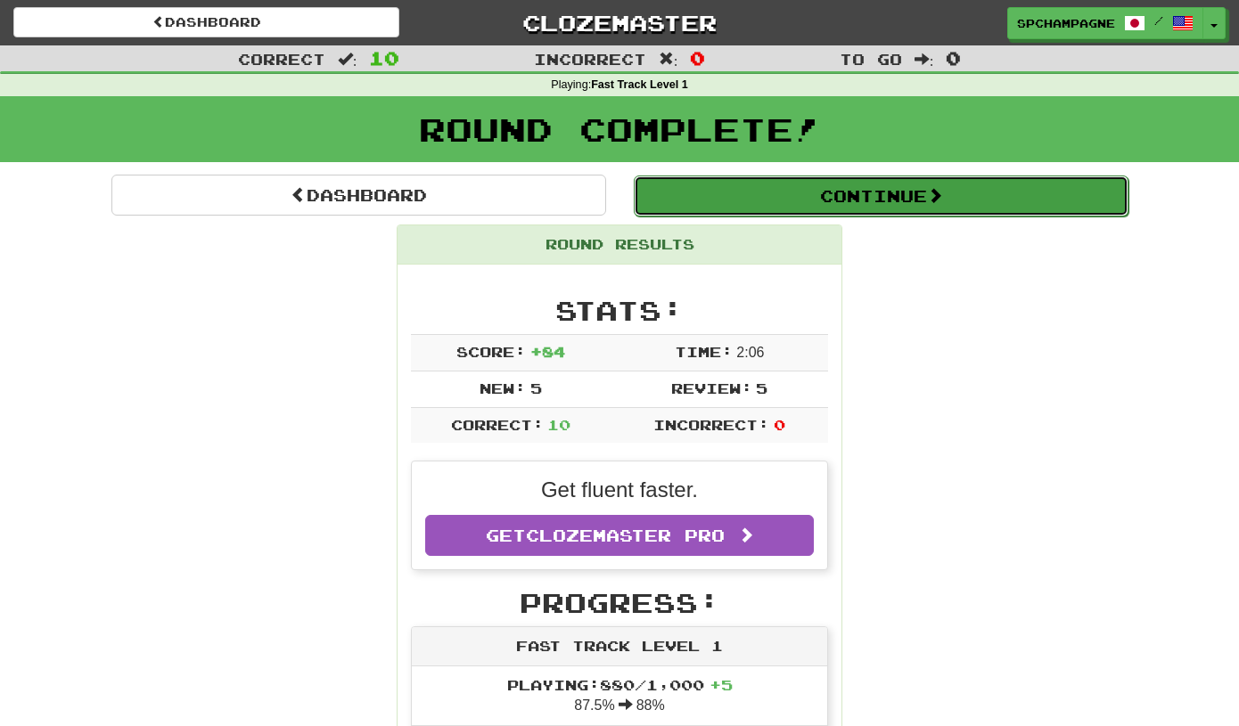
click at [792, 188] on button "Continue" at bounding box center [881, 196] width 495 height 41
